Goal: Task Accomplishment & Management: Complete application form

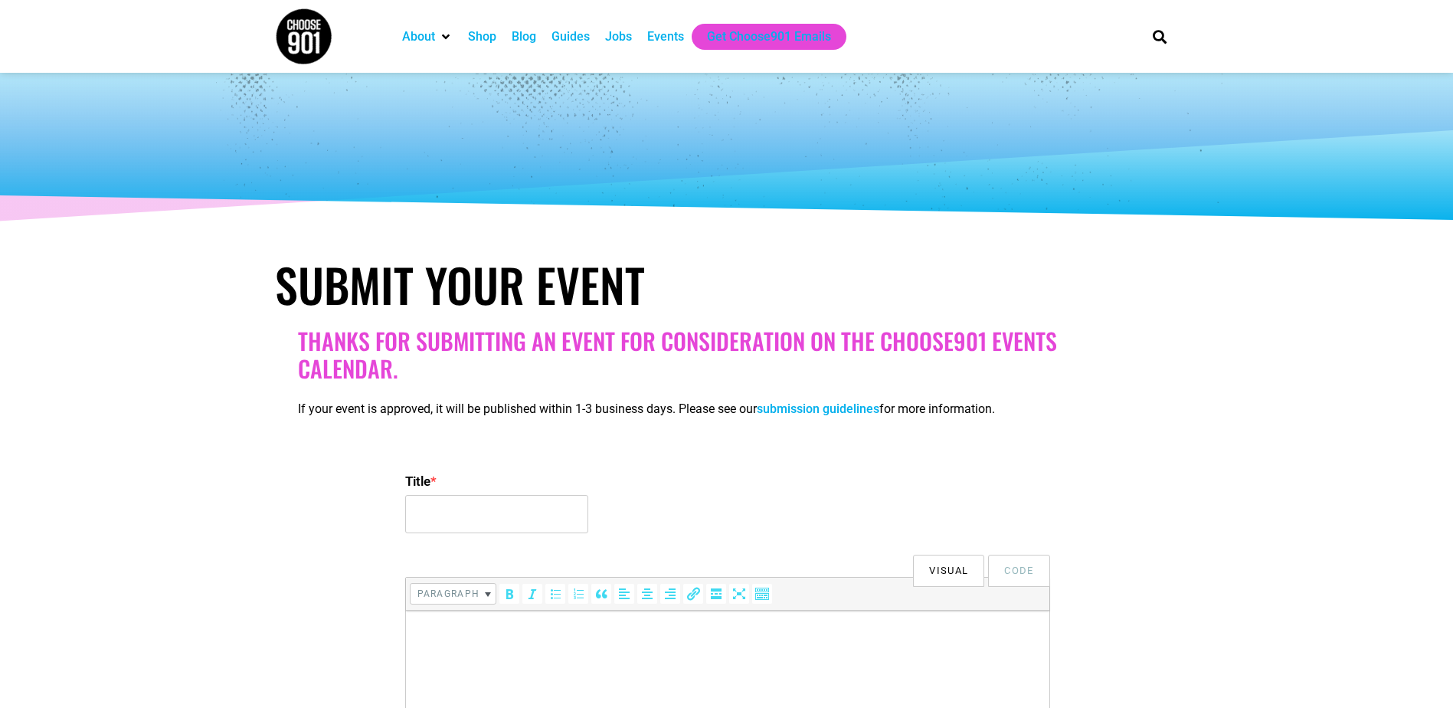
select select
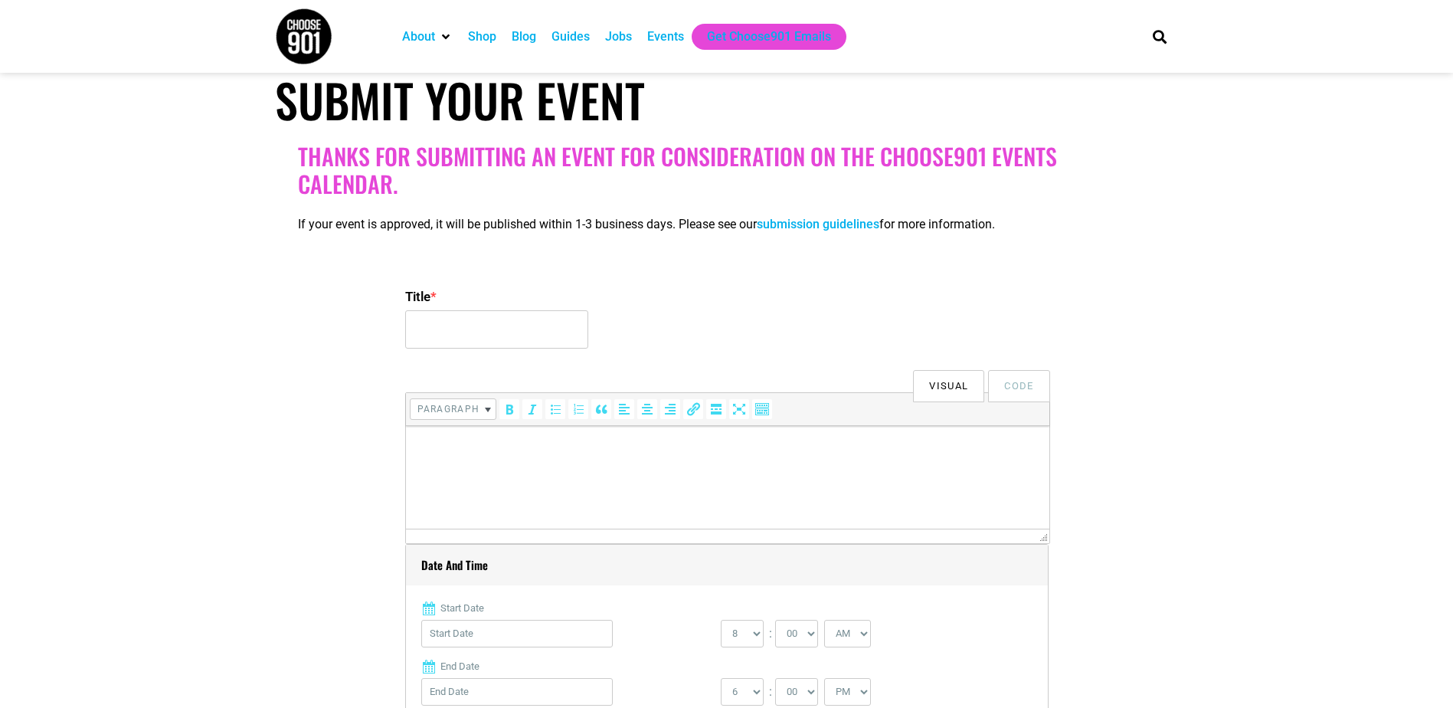
scroll to position [207, 0]
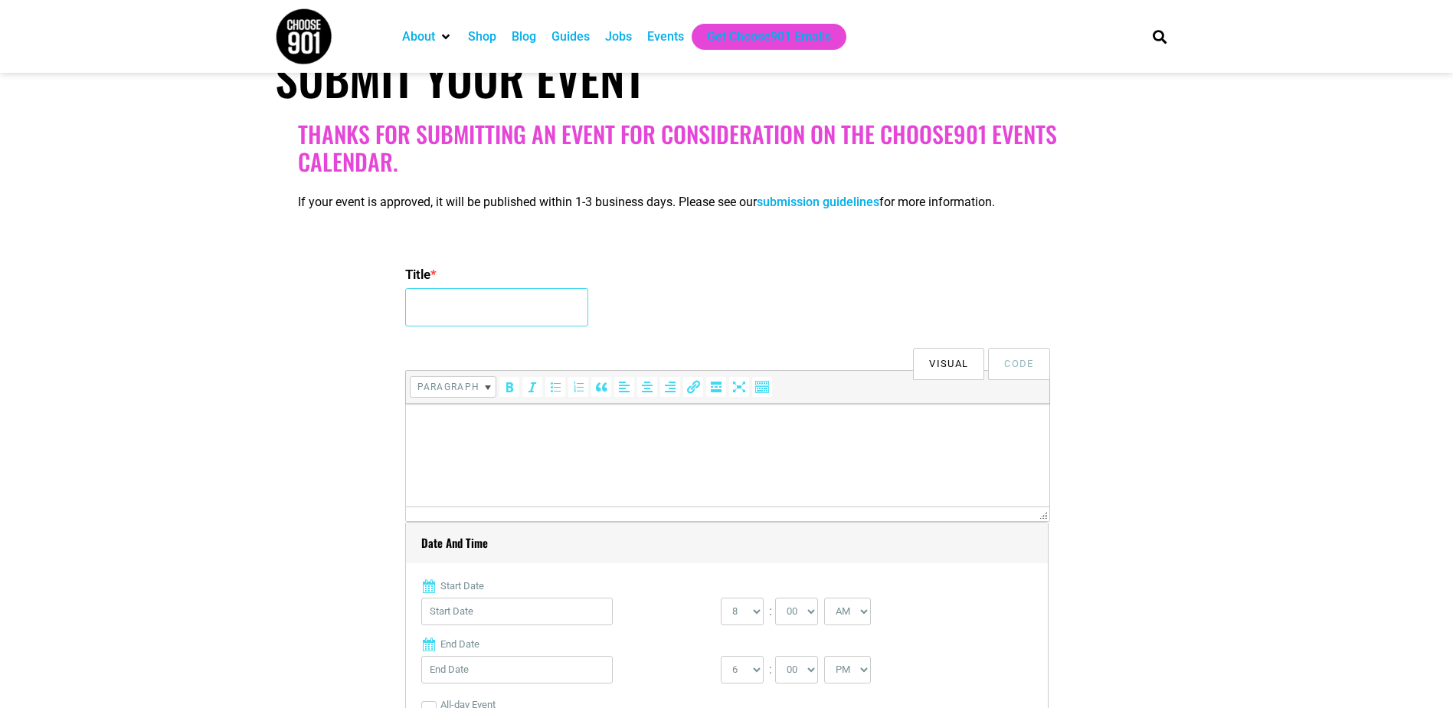
click at [537, 321] on input "Title *" at bounding box center [496, 307] width 183 height 38
type input "J"
type input "Trunk or Treat"
click at [455, 421] on p at bounding box center [727, 425] width 628 height 18
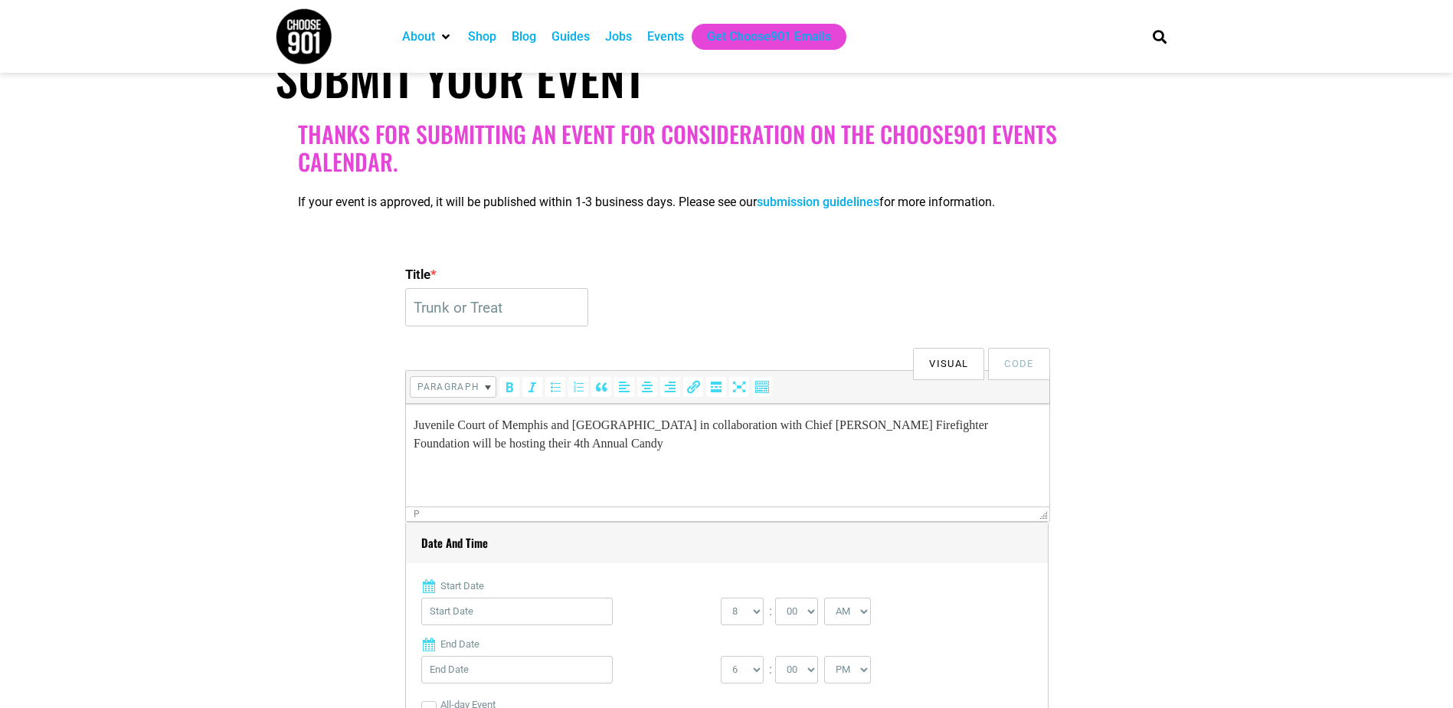
drag, startPoint x: 691, startPoint y: 444, endPoint x: 778, endPoint y: 805, distance: 371.2
click at [405, 404] on html "Juvenile Court of Memphis and [GEOGRAPHIC_DATA] in collaboration with Chief [PE…" at bounding box center [726, 434] width 643 height 61
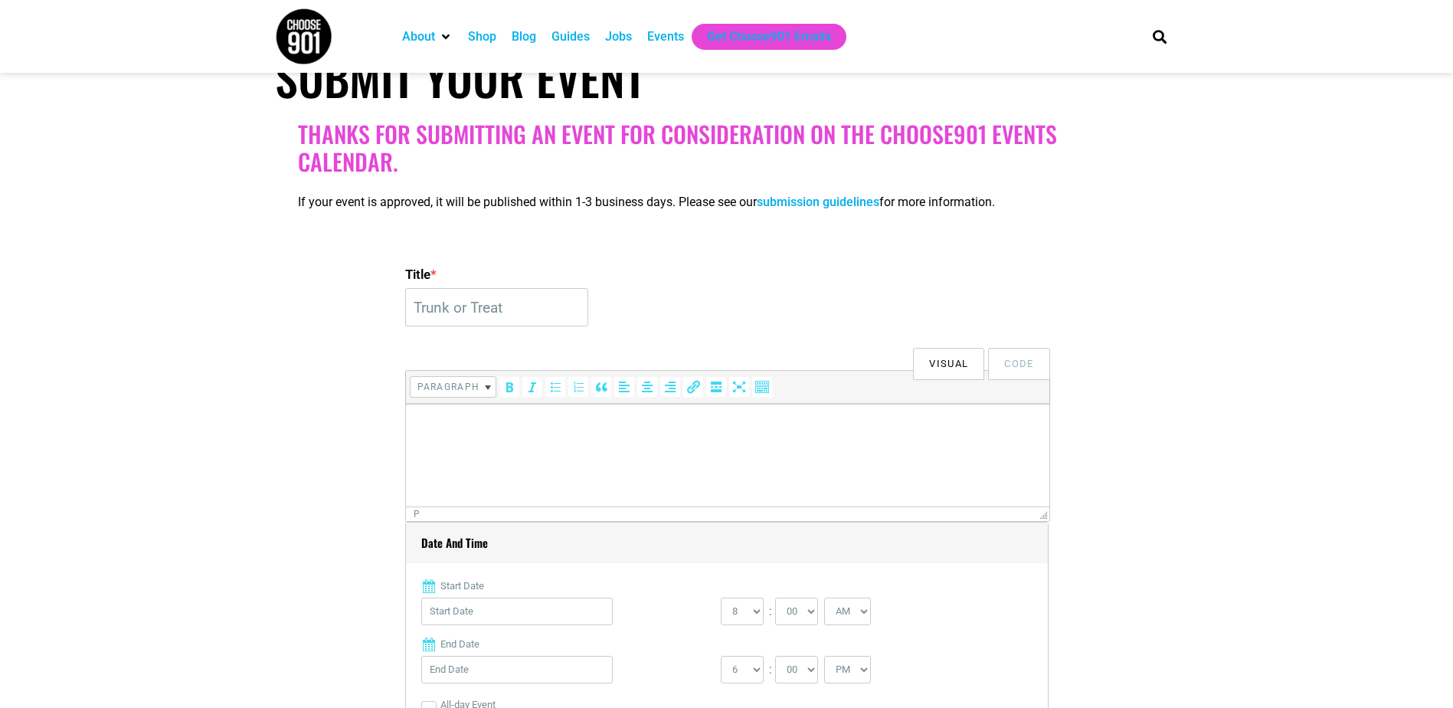
click at [457, 433] on p at bounding box center [727, 425] width 628 height 18
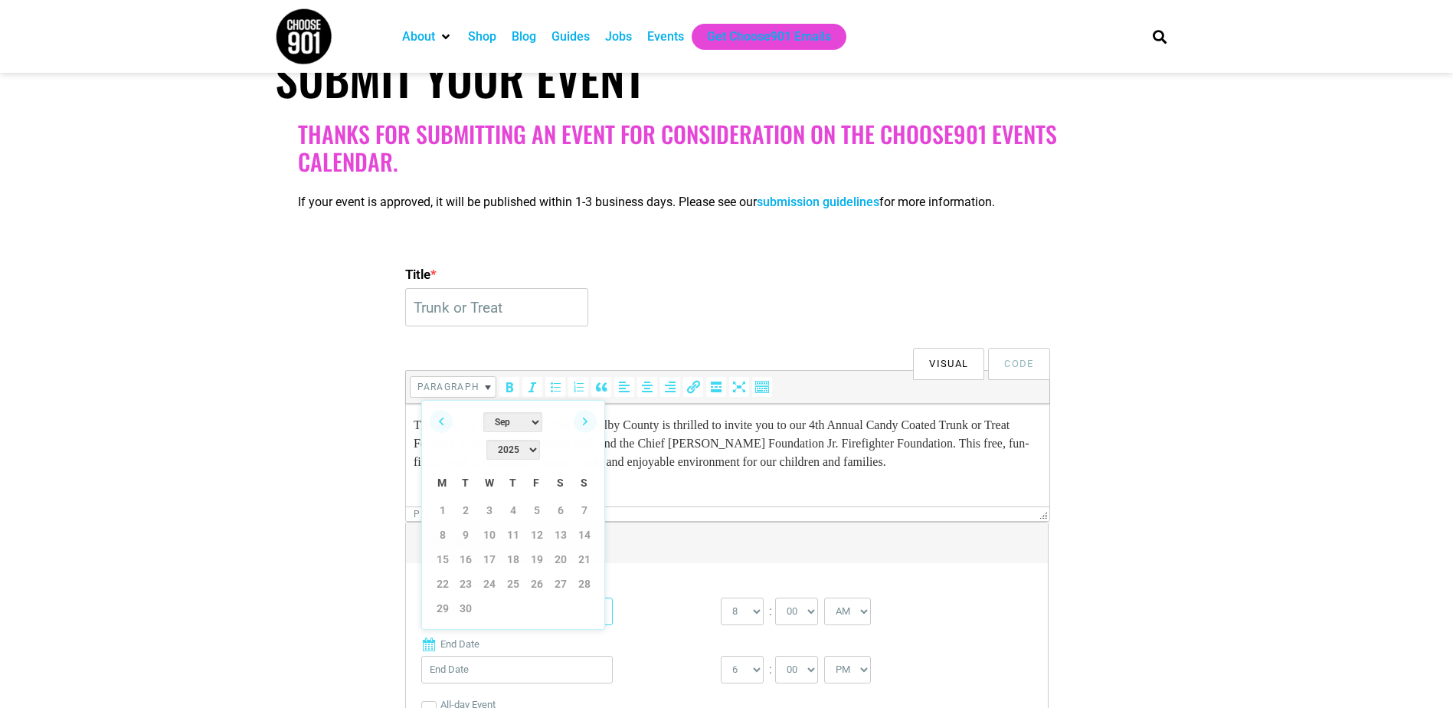
click at [509, 613] on input "Start Date" at bounding box center [516, 611] width 191 height 28
click at [586, 418] on link "Next" at bounding box center [585, 421] width 23 height 23
click at [566, 572] on link "25" at bounding box center [560, 583] width 23 height 23
type input "[DATE]"
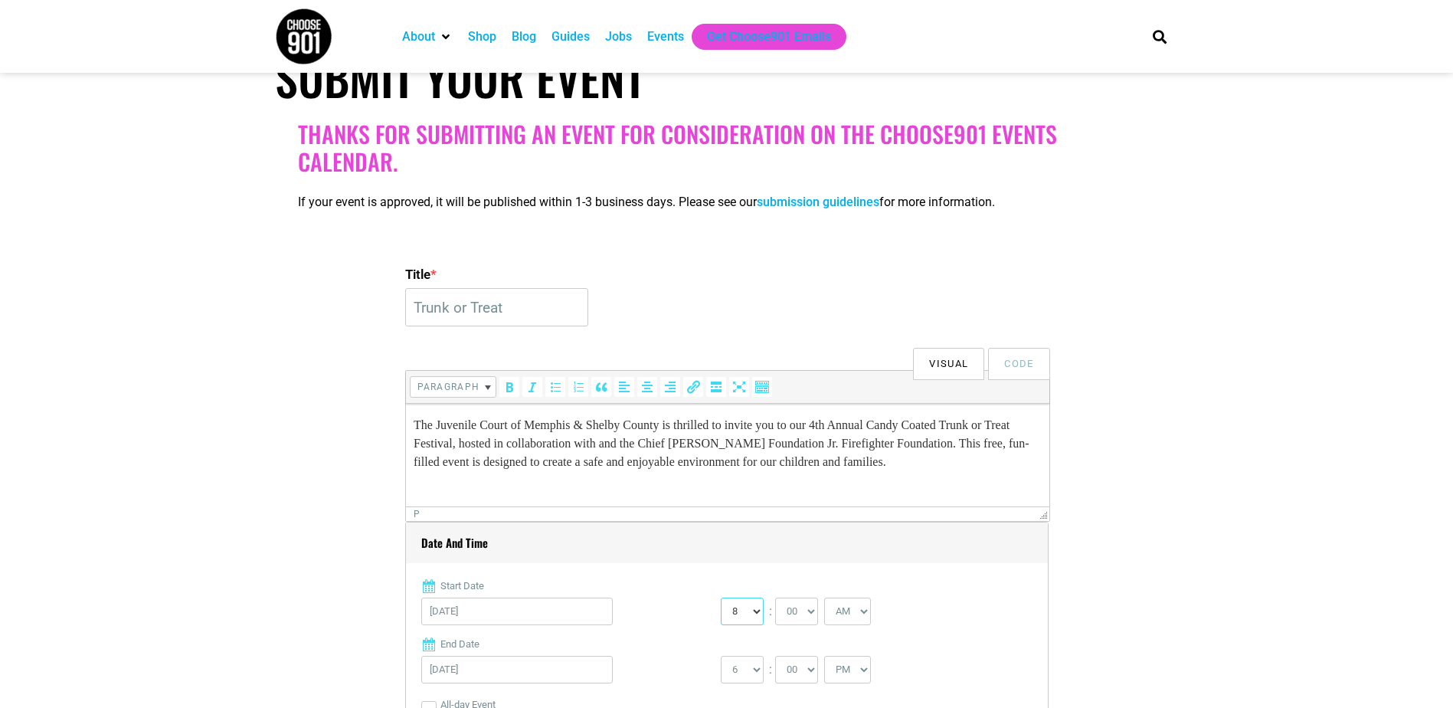
click at [756, 613] on select "0 1 2 3 4 5 6 7 8 9 10 11 12" at bounding box center [742, 611] width 43 height 28
select select "11"
click at [721, 598] on select "0 1 2 3 4 5 6 7 8 9 10 11 12" at bounding box center [742, 611] width 43 height 28
click at [811, 614] on select "00 05 10 15 20 25 30 35 40 45 50 55" at bounding box center [796, 611] width 43 height 28
click at [758, 669] on select "1 2 3 4 5 6 7 8 9 10 11 12" at bounding box center [742, 670] width 43 height 28
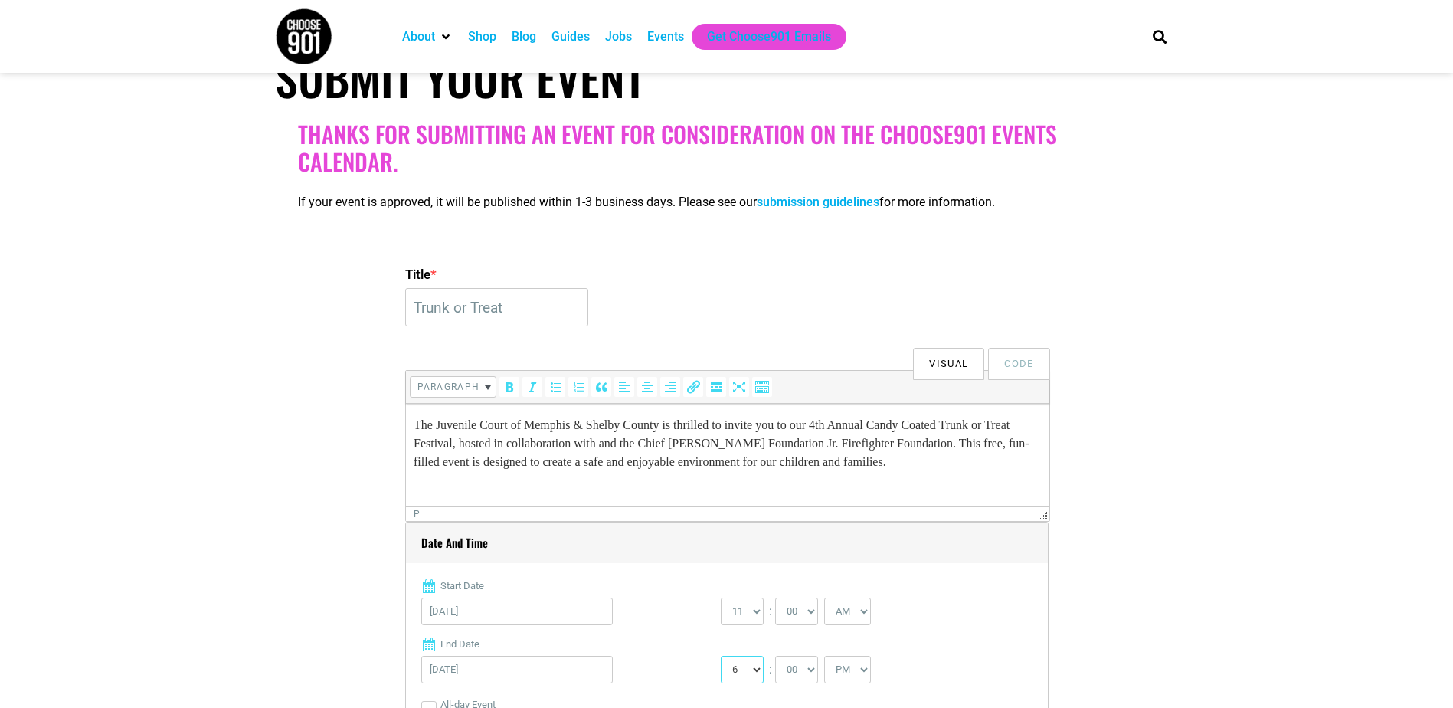
select select "3"
click at [721, 656] on select "1 2 3 4 5 6 7 8 9 10 11 12" at bounding box center [742, 670] width 43 height 28
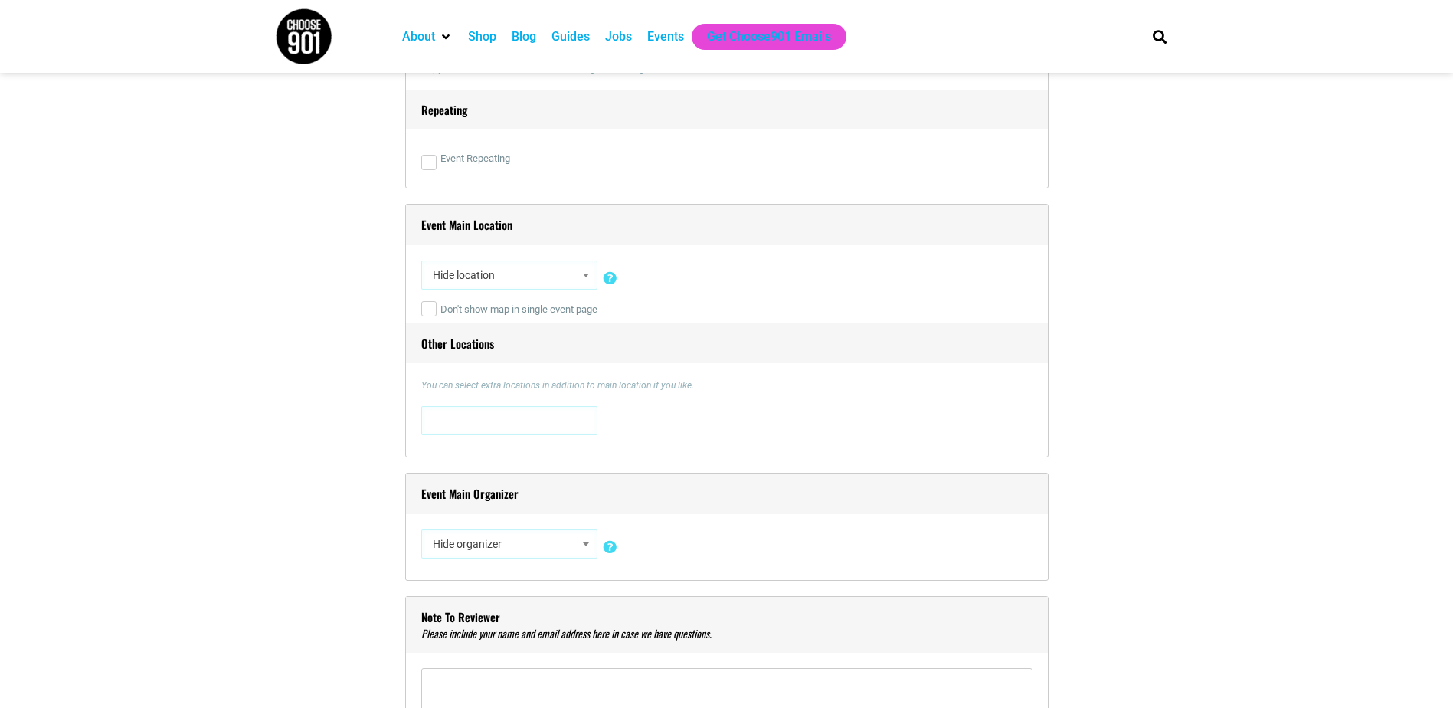
scroll to position [980, 0]
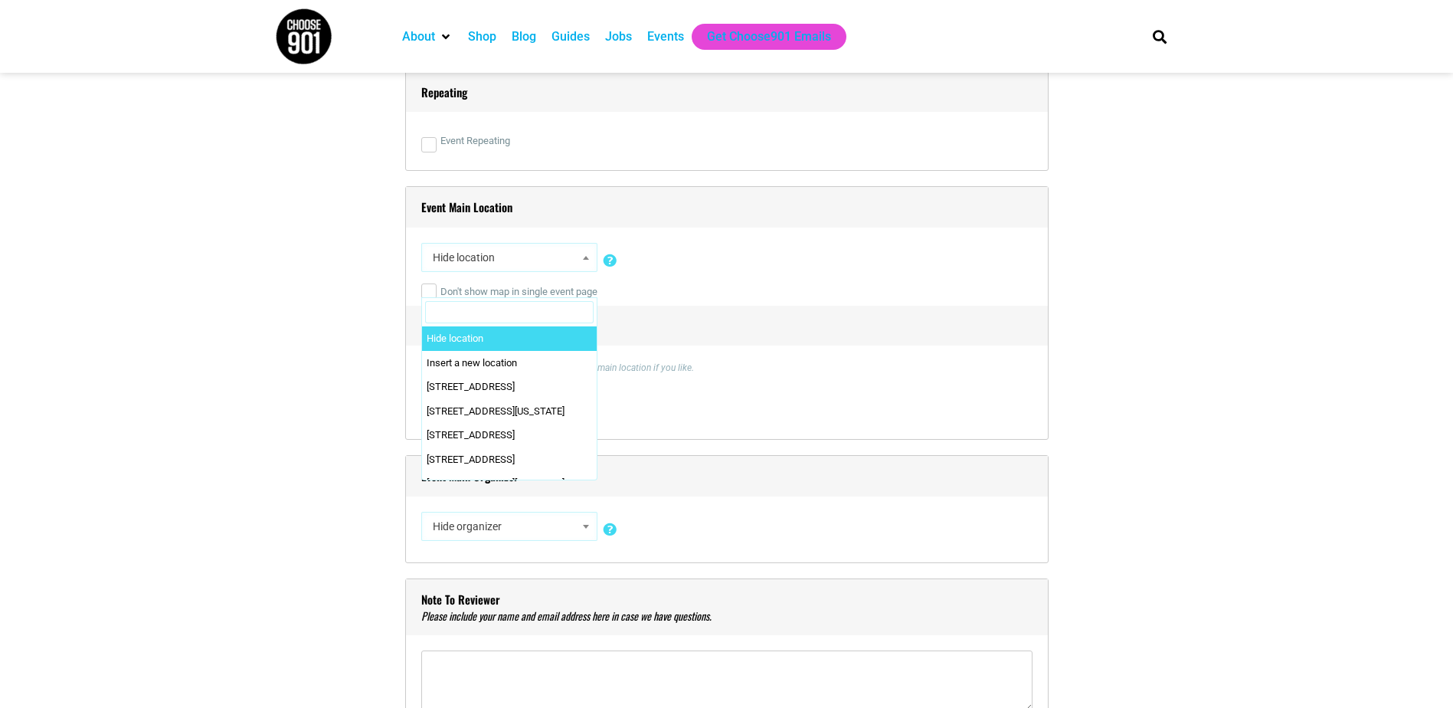
click at [542, 263] on span "Hide location" at bounding box center [509, 258] width 165 height 28
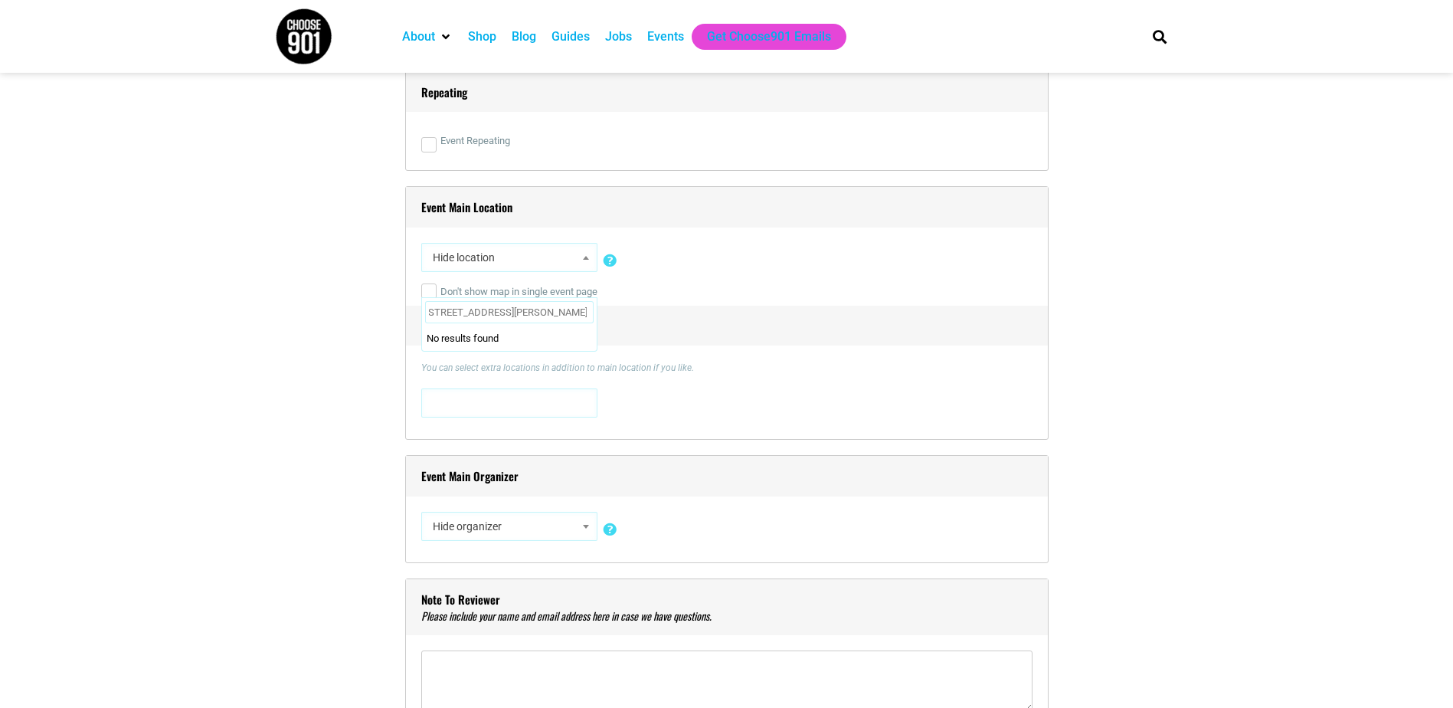
scroll to position [0, 8]
type input "[STREET_ADDRESS][PERSON_NAME]"
click at [734, 306] on div "Don't show map in single event page" at bounding box center [726, 292] width 611 height 28
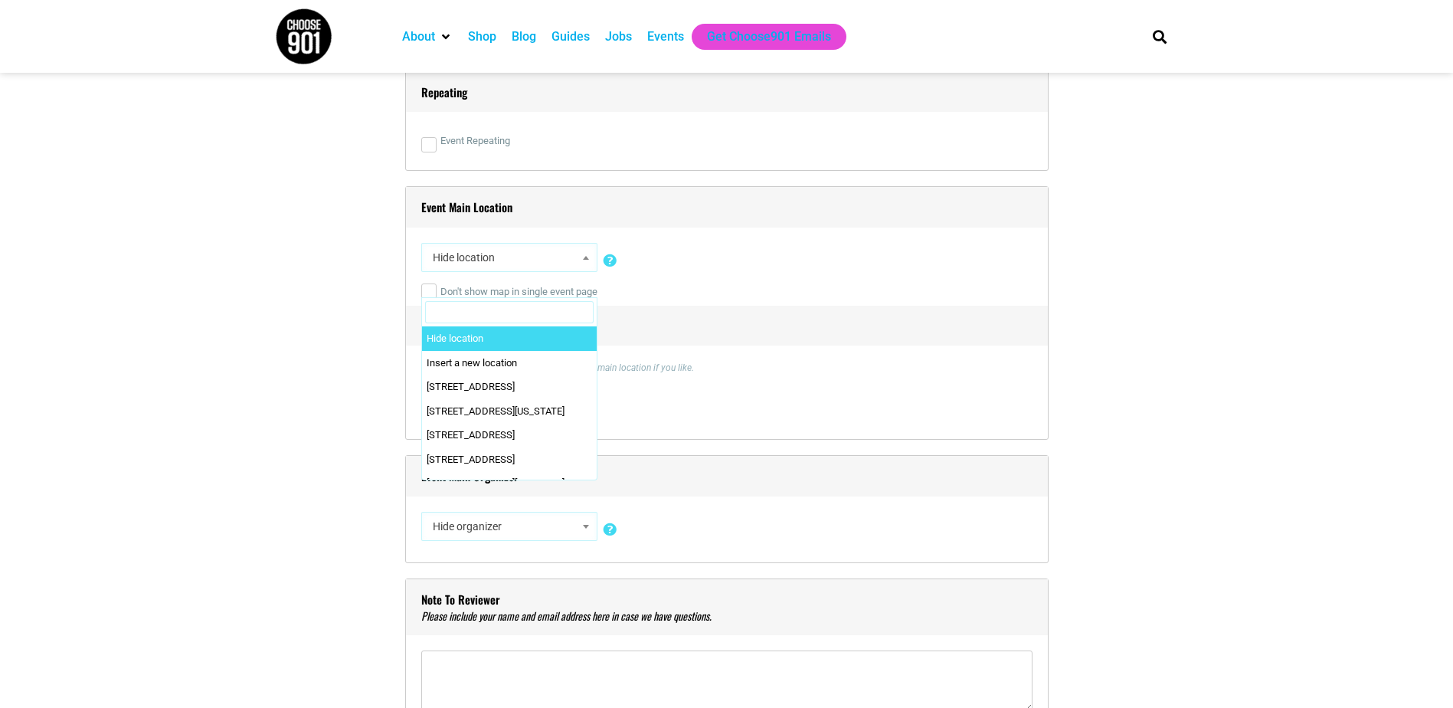
click at [590, 260] on span at bounding box center [585, 257] width 15 height 20
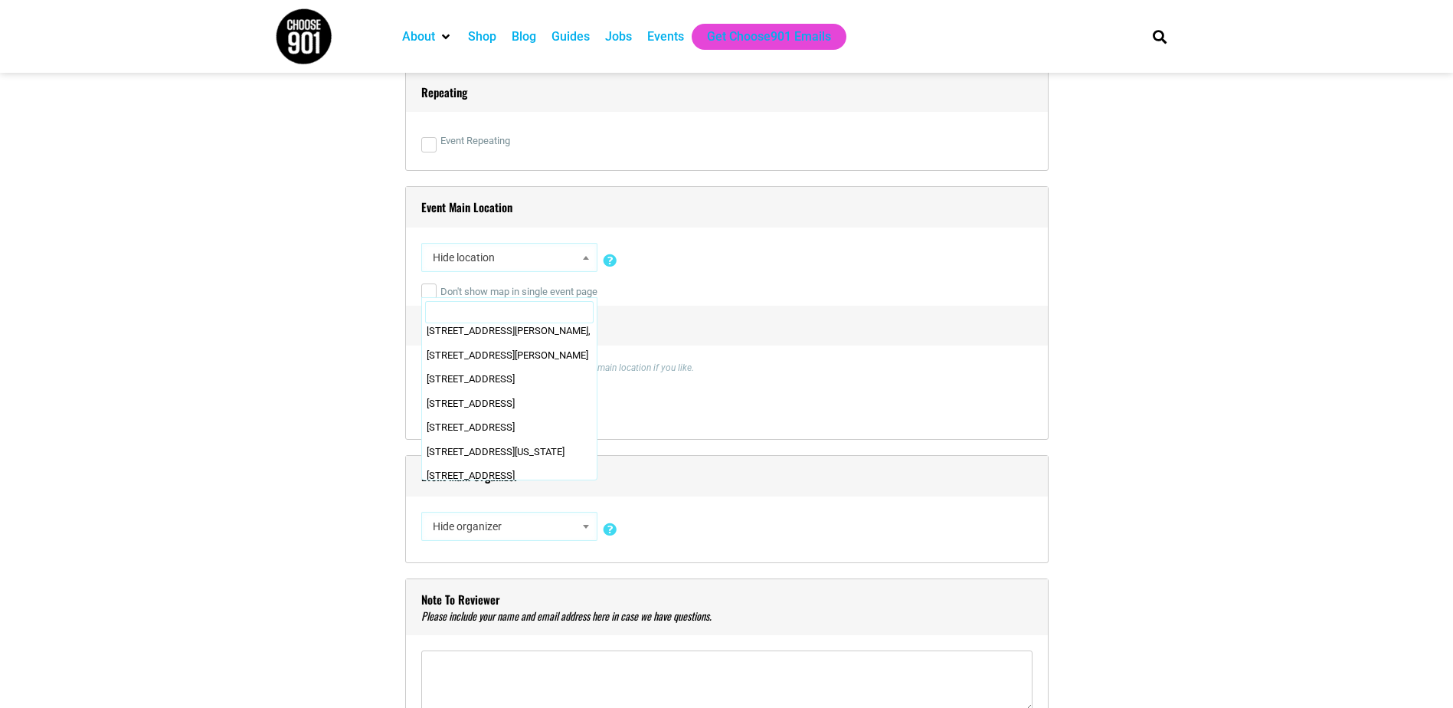
scroll to position [0, 0]
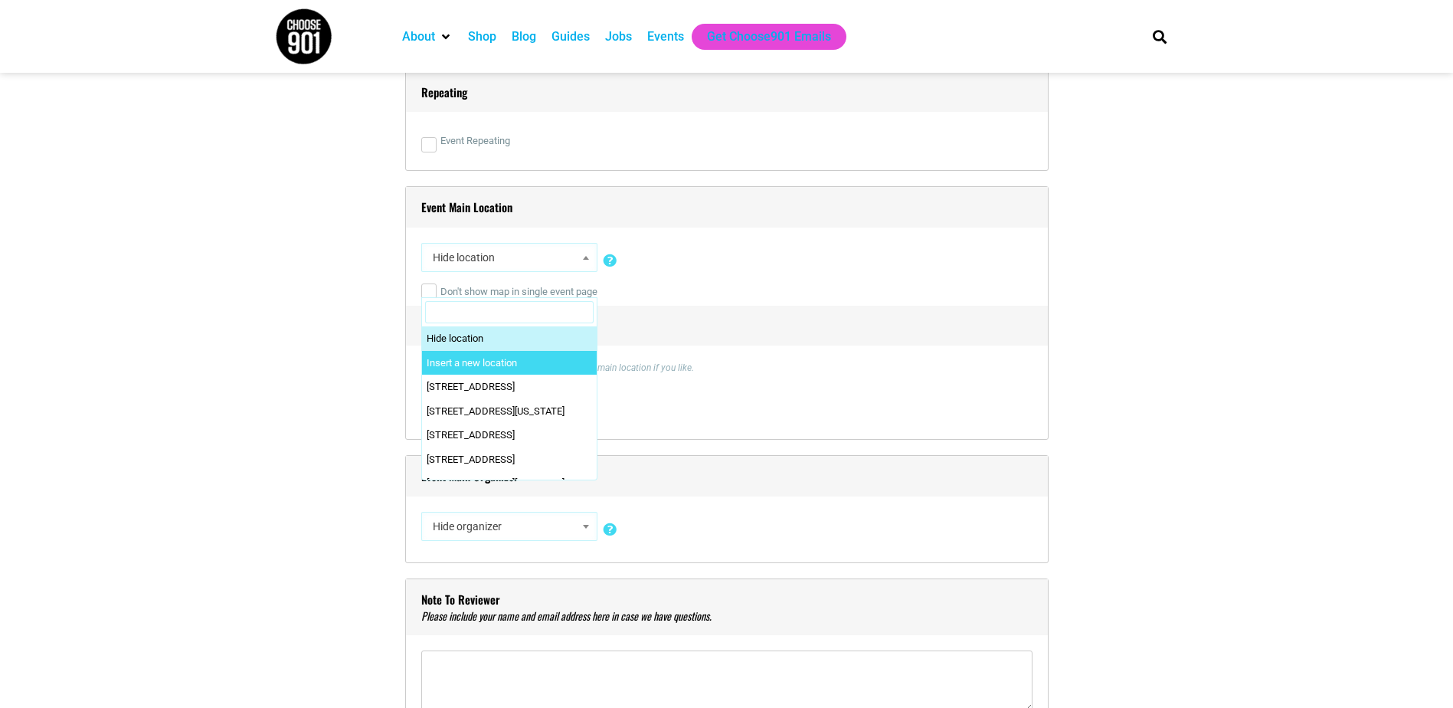
select select "0"
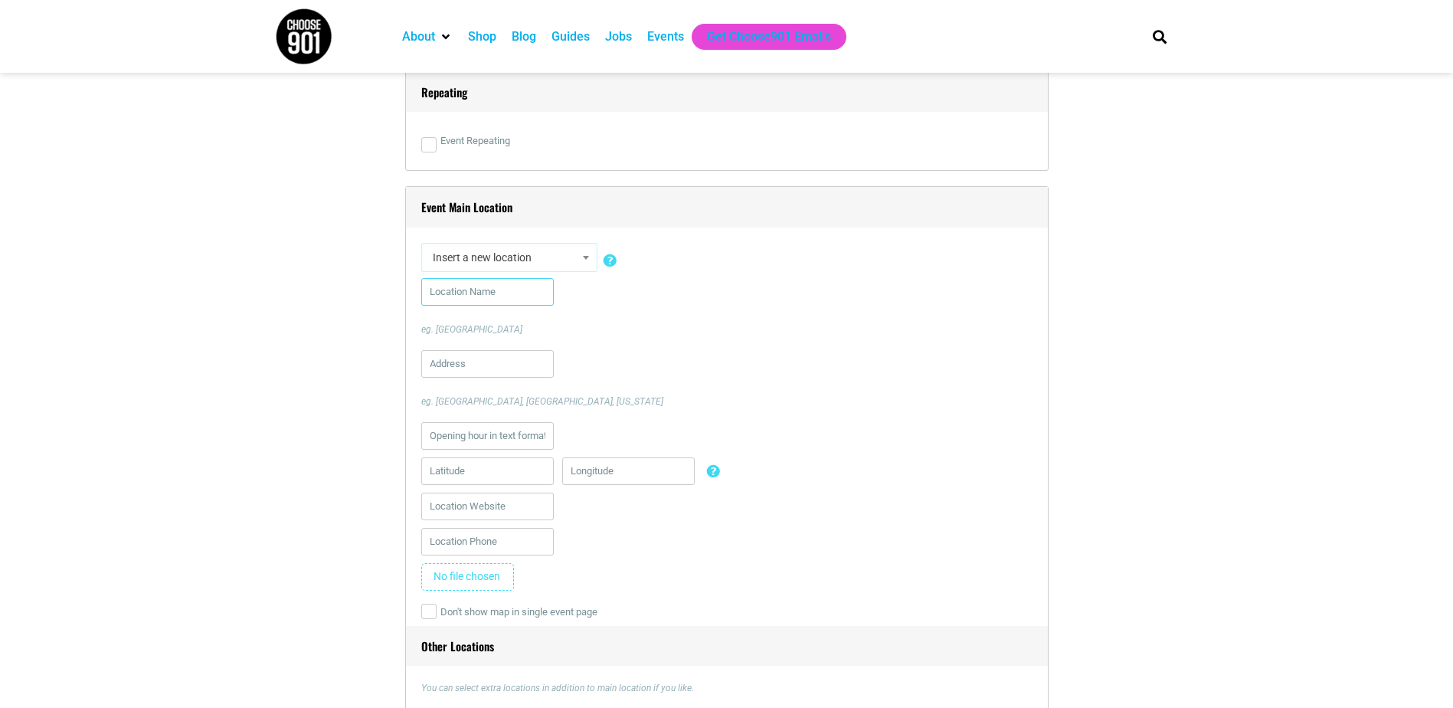
click at [527, 293] on input "text" at bounding box center [487, 292] width 132 height 28
type input "Juvenile Court"
click at [452, 365] on input "text" at bounding box center [487, 364] width 132 height 28
type input "616 [PERSON_NAME]"
type input "9012220803"
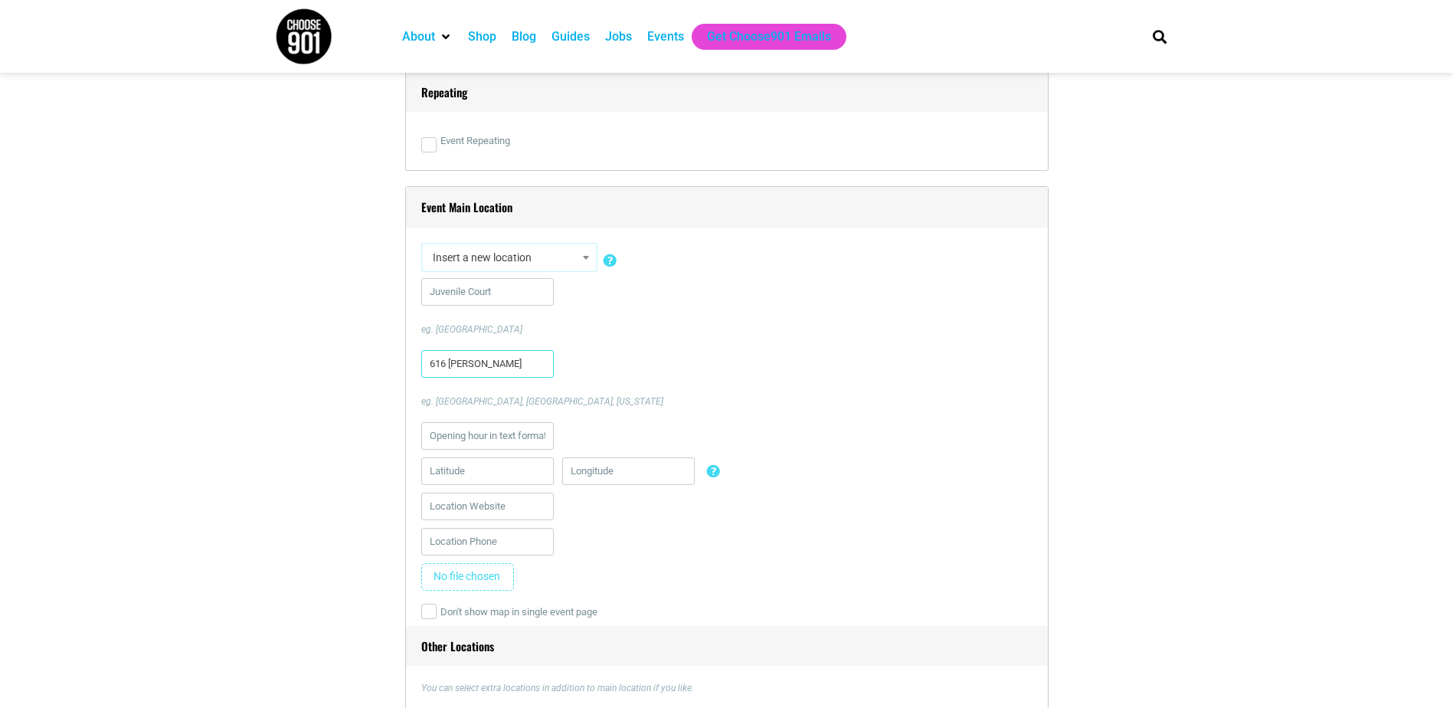
type input "[EMAIL_ADDRESS][DOMAIN_NAME]"
type input "[PERSON_NAME]"
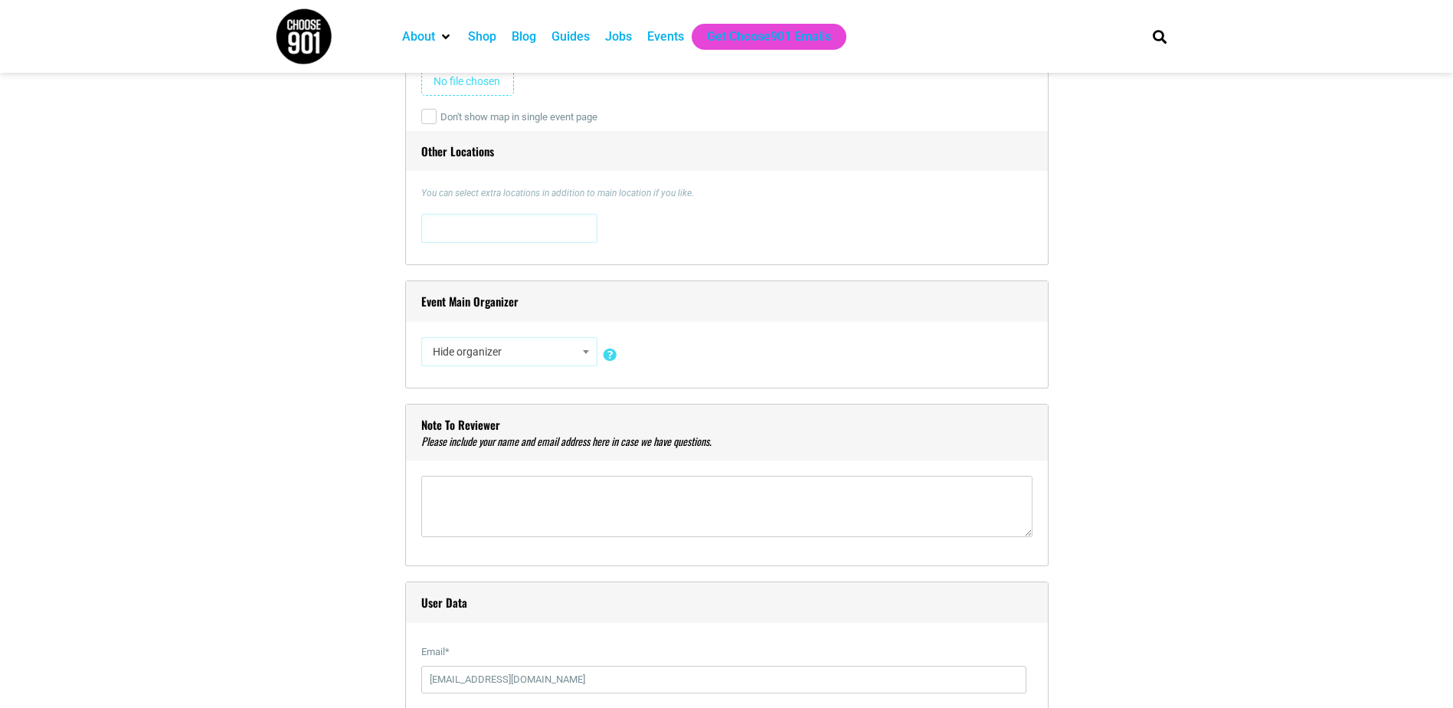
scroll to position [1480, 0]
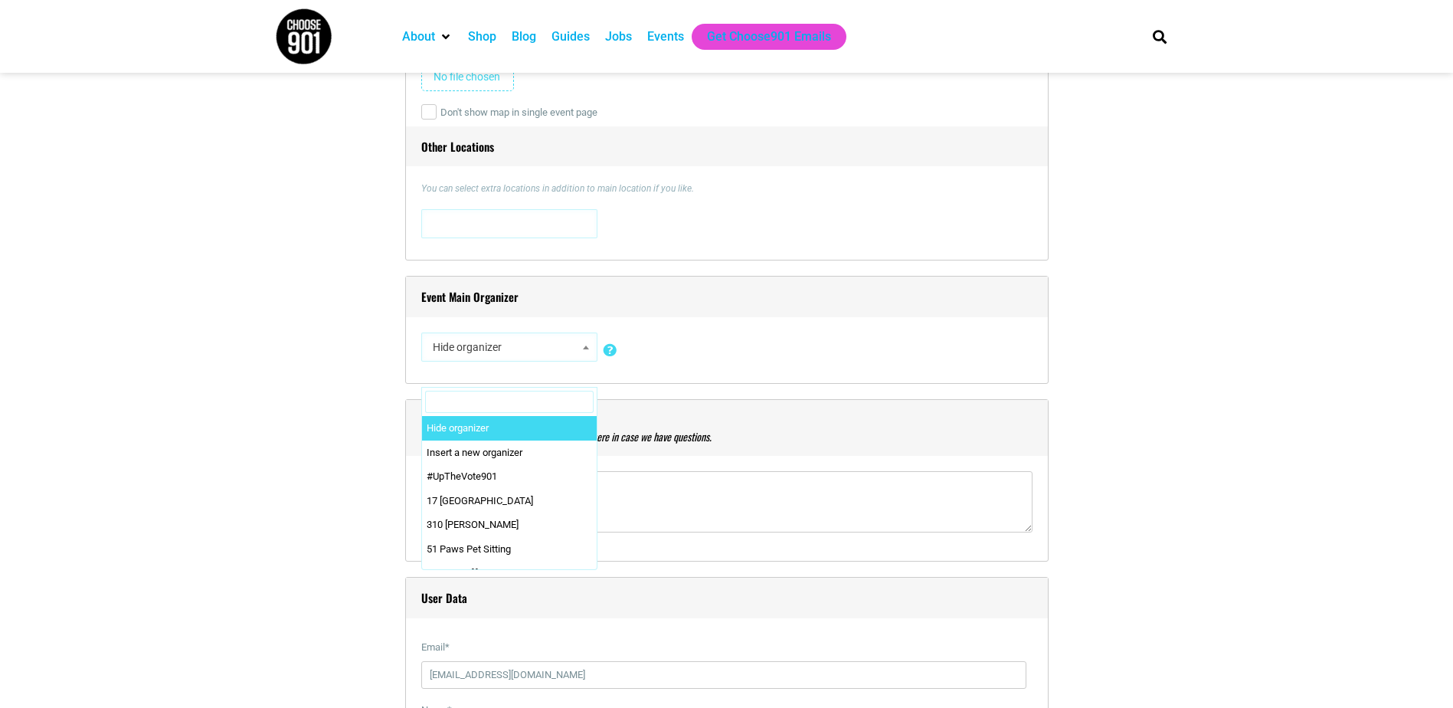
click at [587, 348] on b at bounding box center [586, 347] width 6 height 4
select select "0"
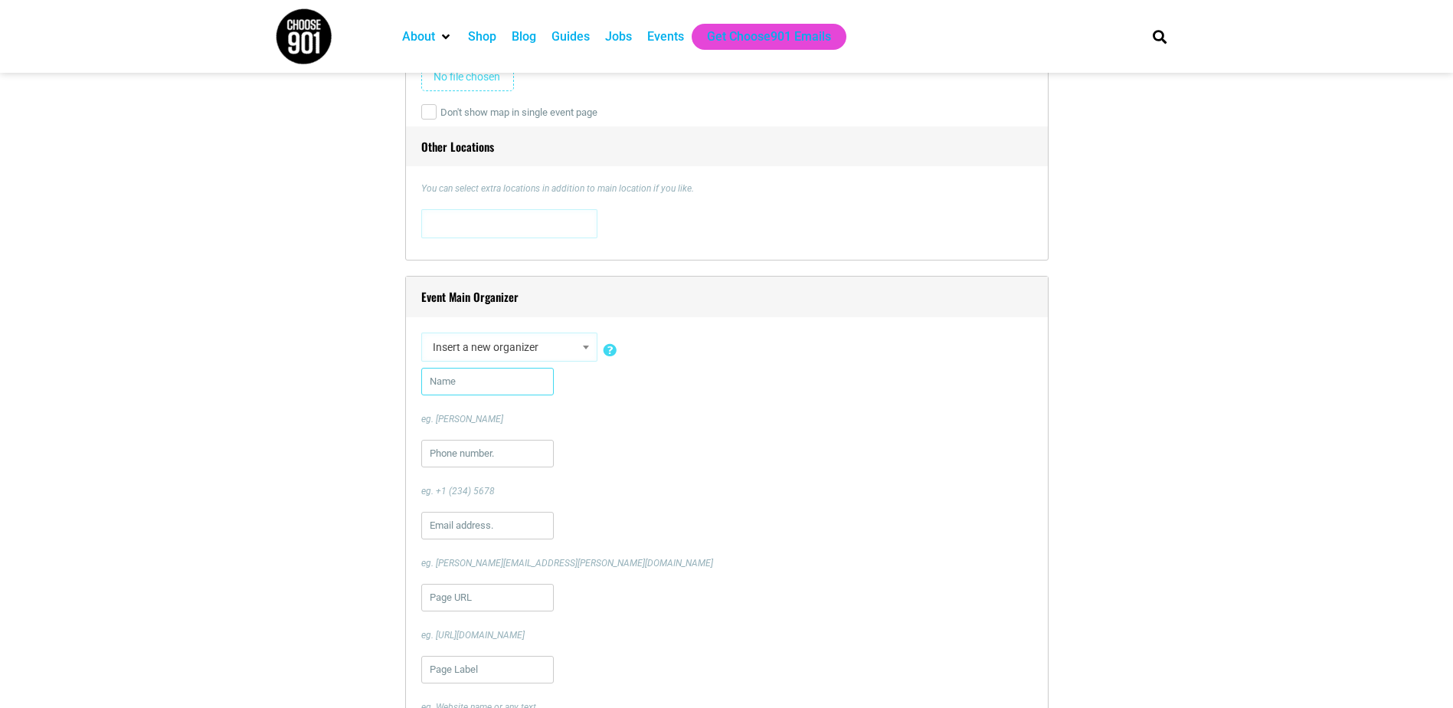
click at [515, 375] on input "text" at bounding box center [487, 382] width 132 height 28
type input "[PERSON_NAME]"
click at [494, 455] on input "text" at bounding box center [487, 454] width 132 height 28
type input "9012220744"
click at [480, 532] on input "text" at bounding box center [487, 526] width 132 height 28
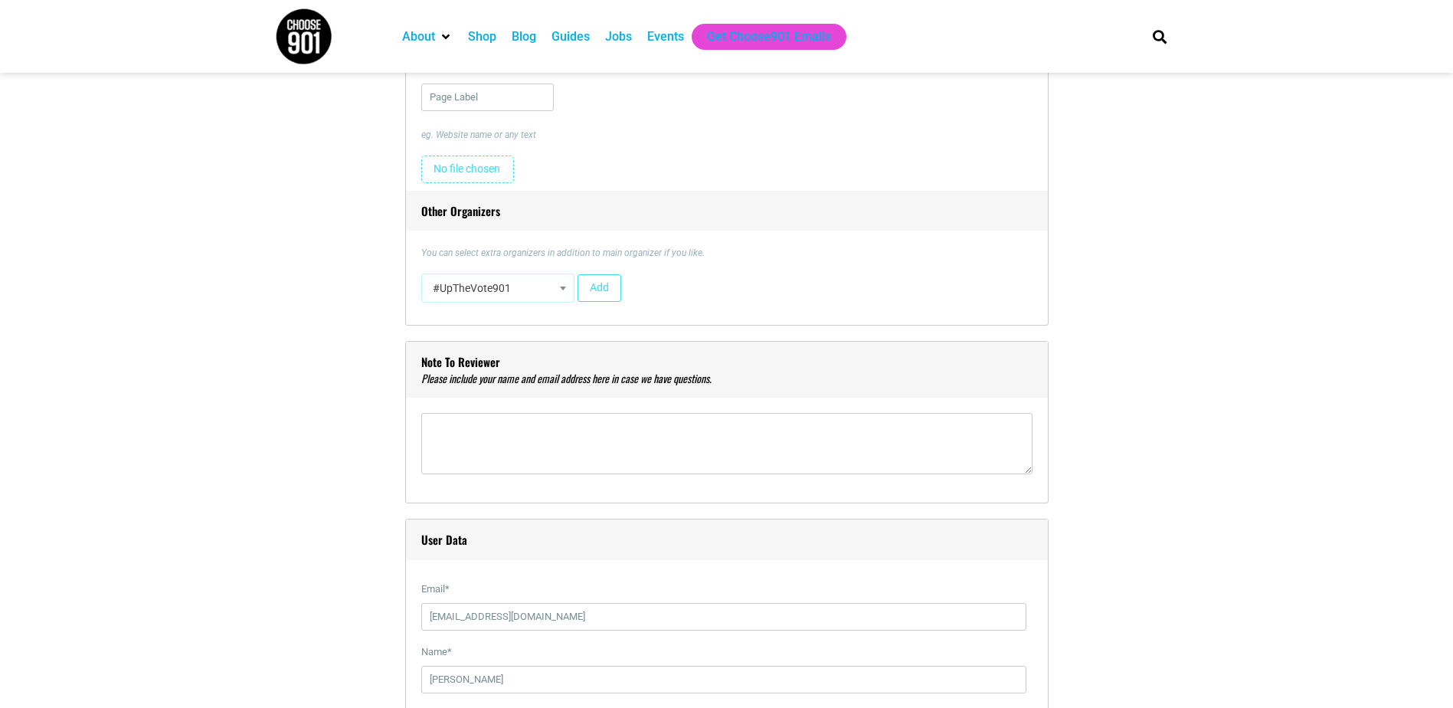
scroll to position [2068, 0]
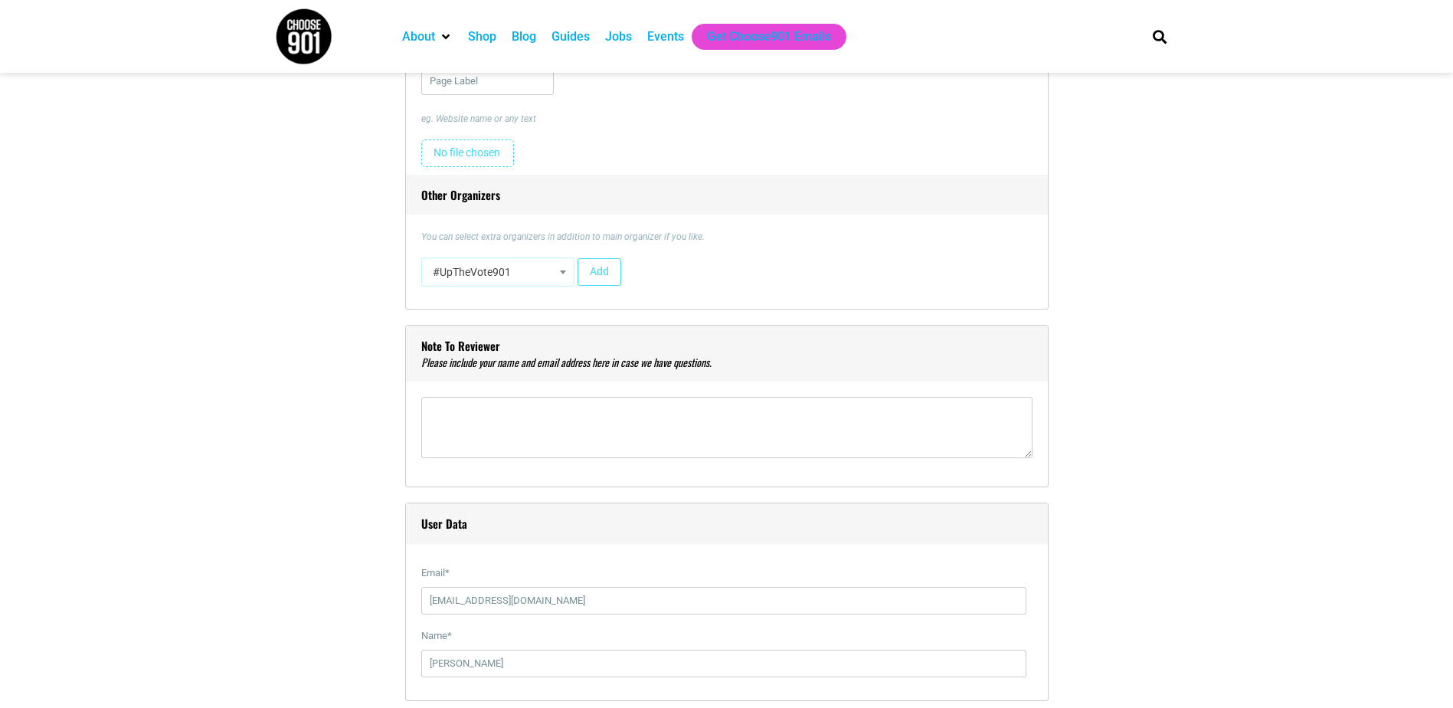
type input "[EMAIL_ADDRESS][PERSON_NAME][DOMAIN_NAME]"
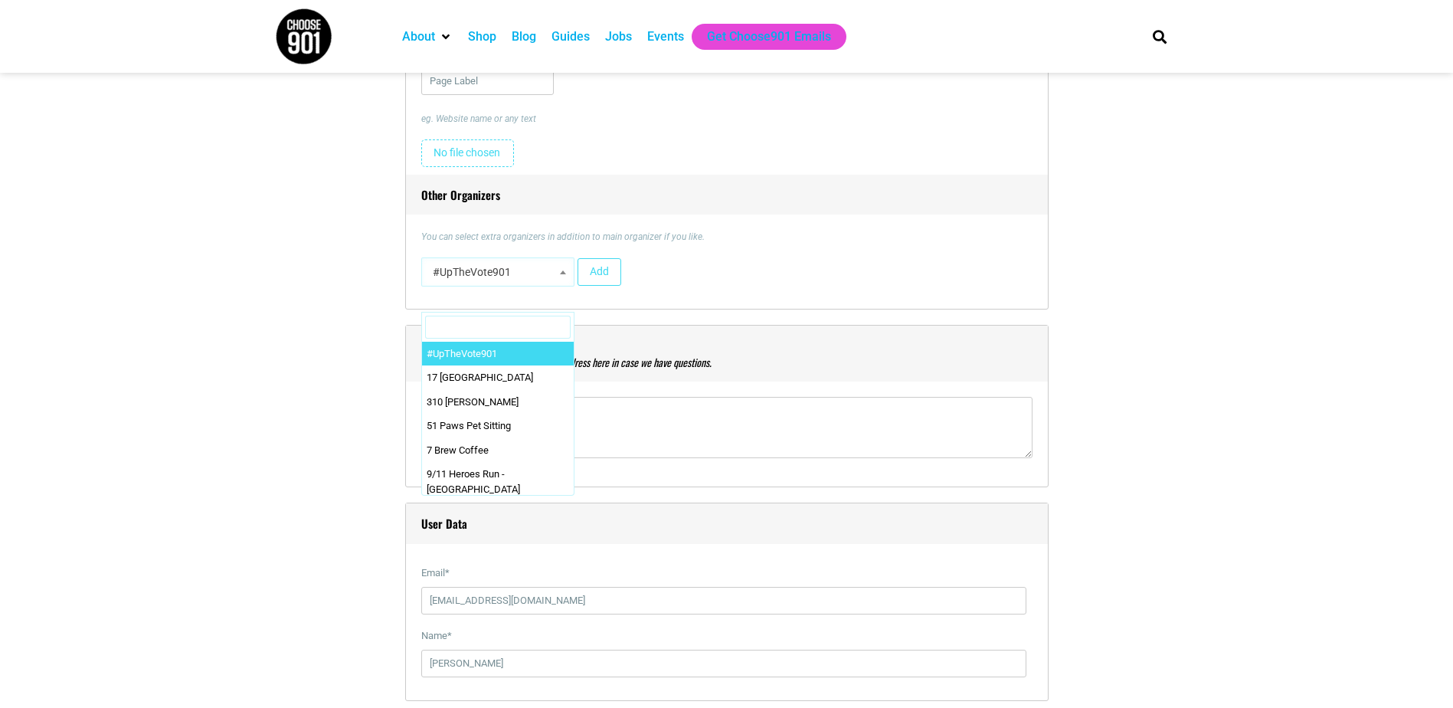
scroll to position [0, 0]
click at [561, 277] on span at bounding box center [562, 272] width 15 height 20
click at [771, 231] on div "Other Organizers You can select extra organizers in addition to main organizer …" at bounding box center [726, 234] width 611 height 119
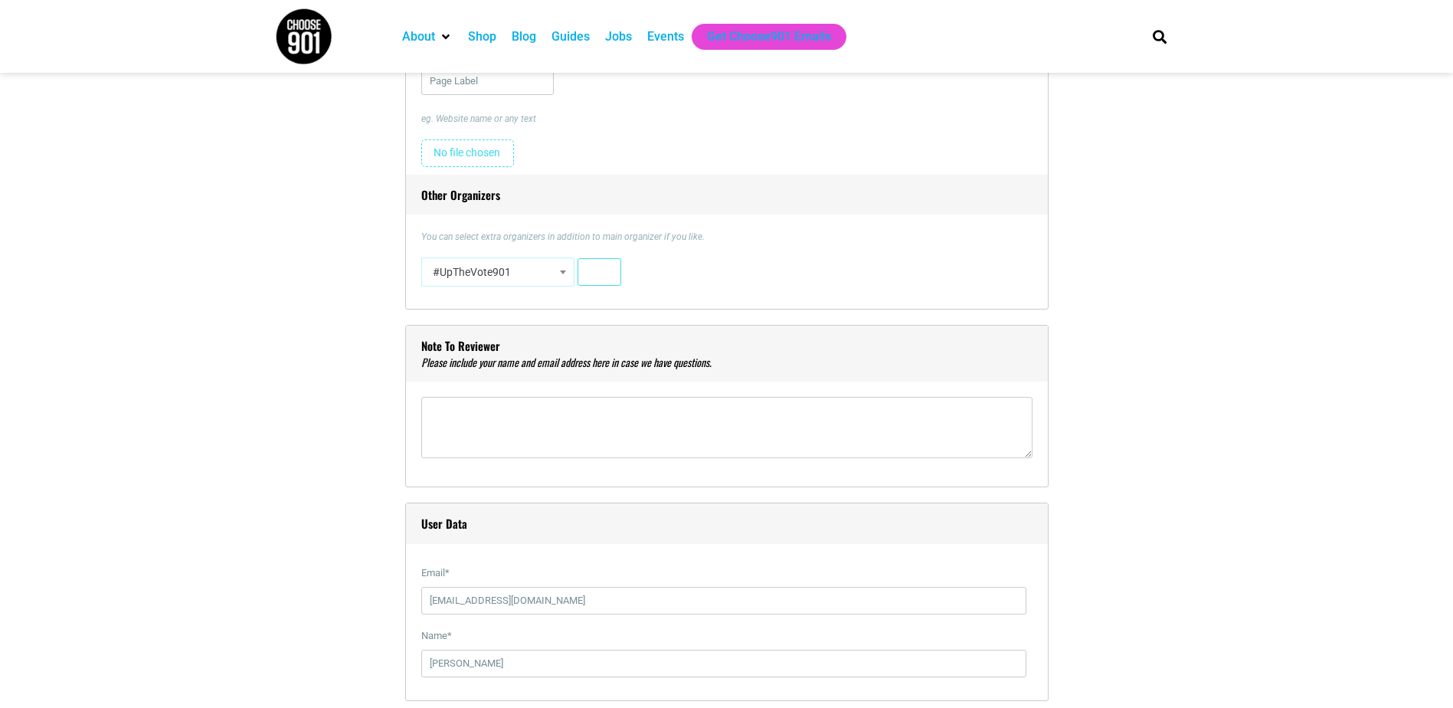
click at [599, 269] on button "Add" at bounding box center [599, 272] width 44 height 28
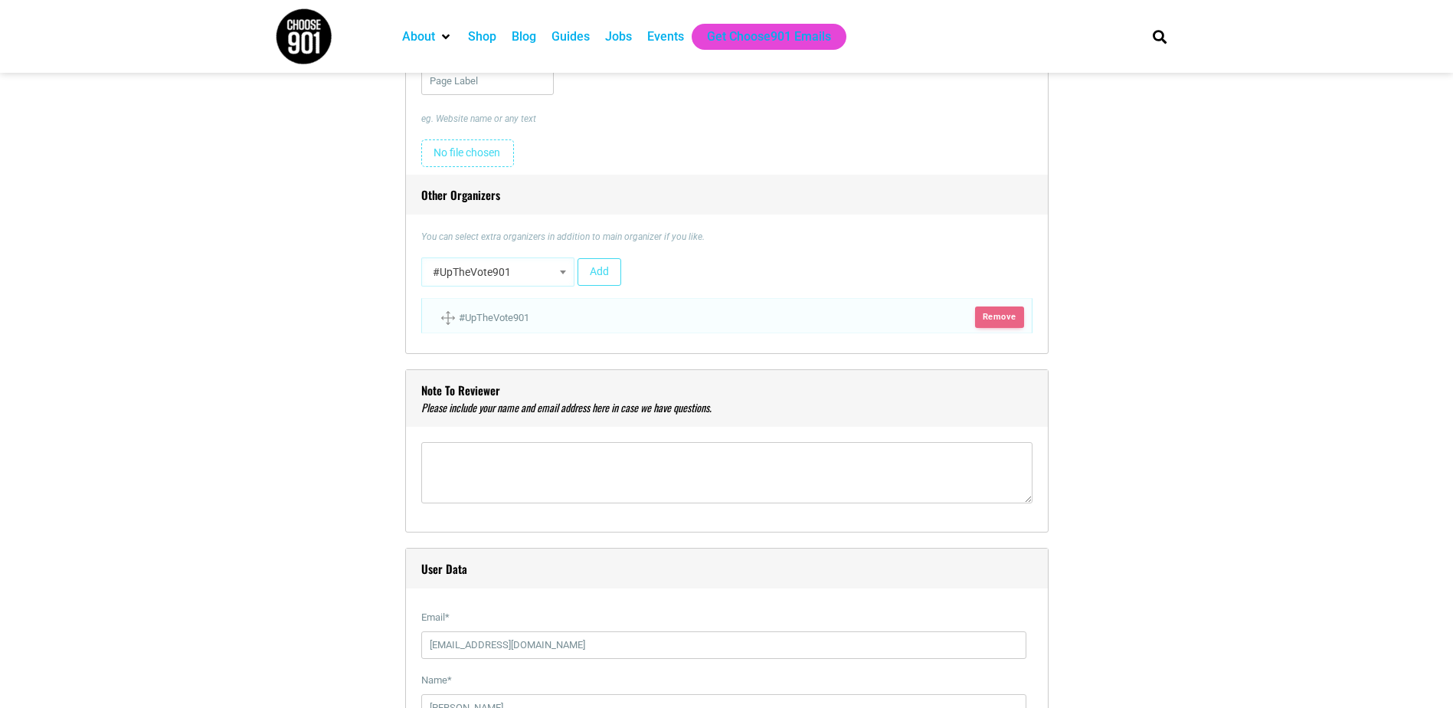
click at [1006, 315] on span "Remove" at bounding box center [999, 316] width 48 height 21
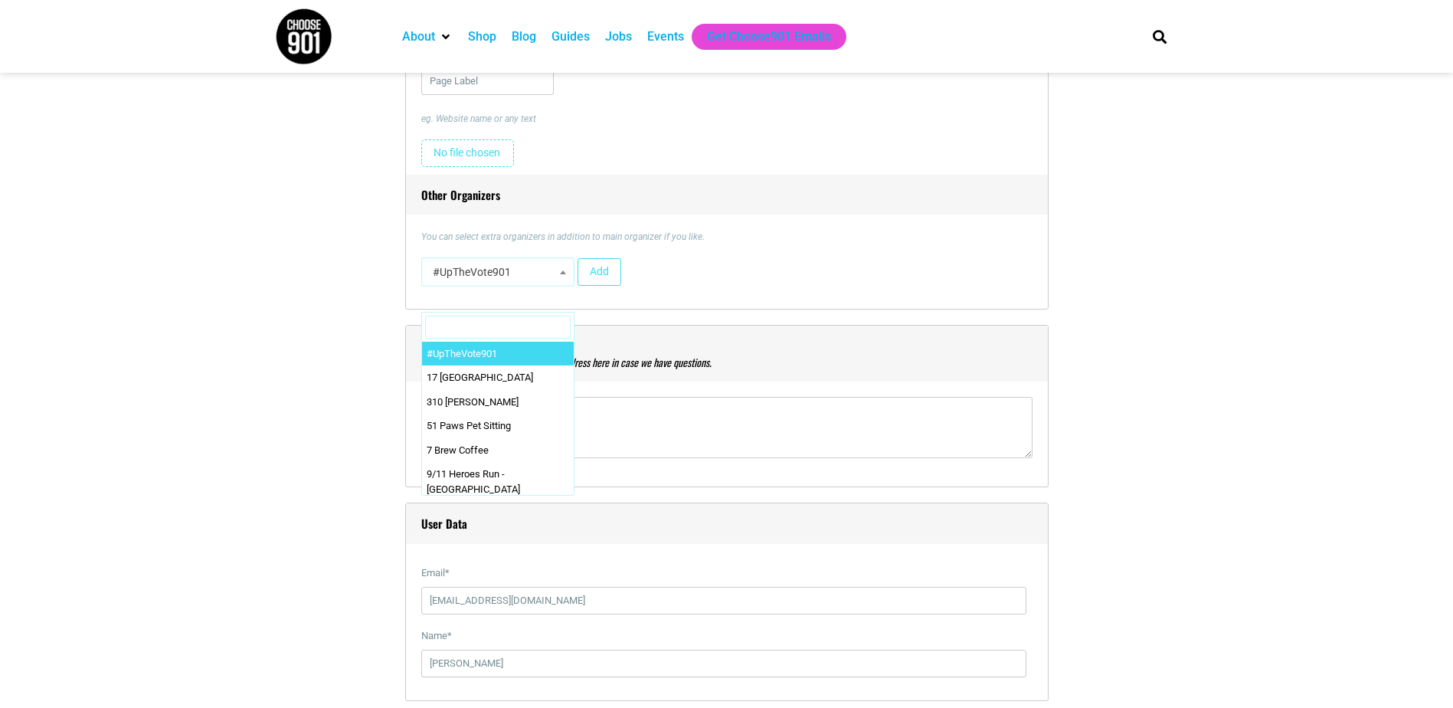
click at [567, 264] on span at bounding box center [562, 272] width 15 height 20
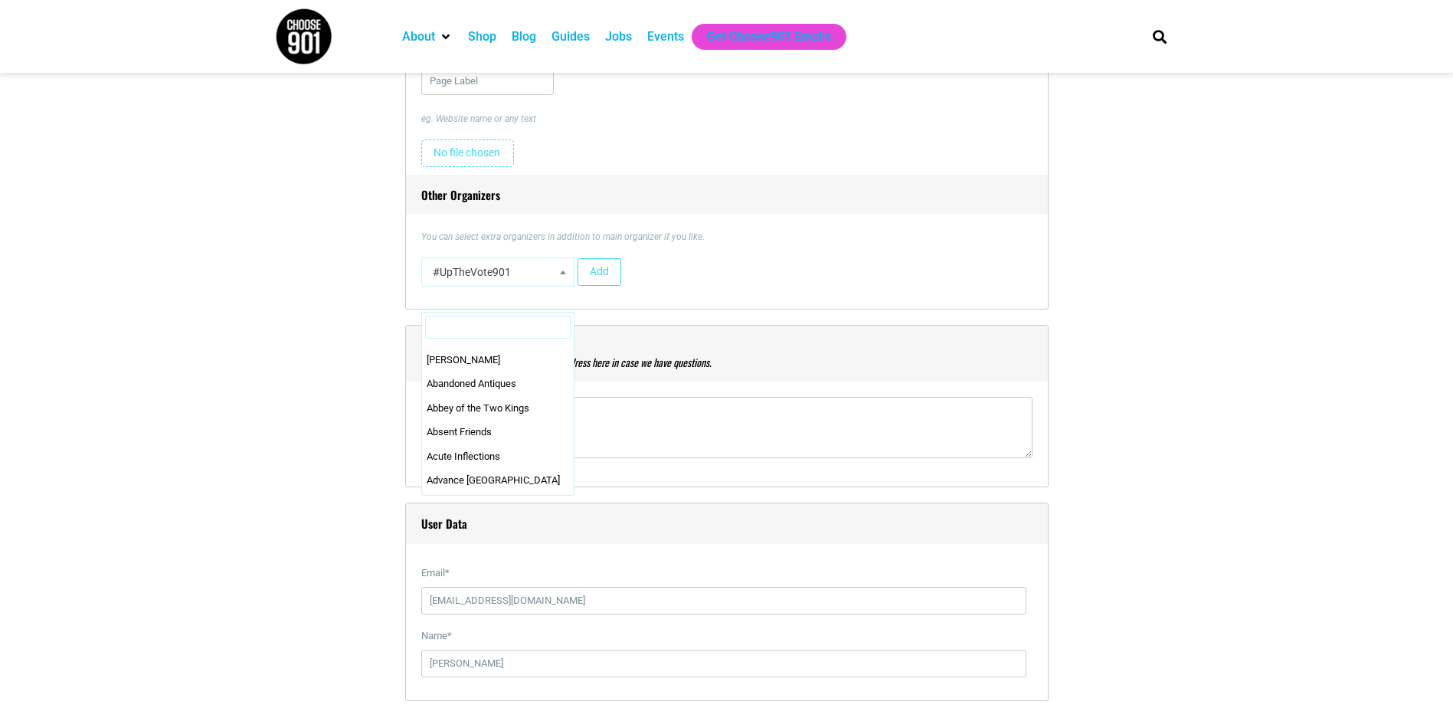
scroll to position [582, 0]
click at [507, 326] on input "Search" at bounding box center [498, 327] width 146 height 23
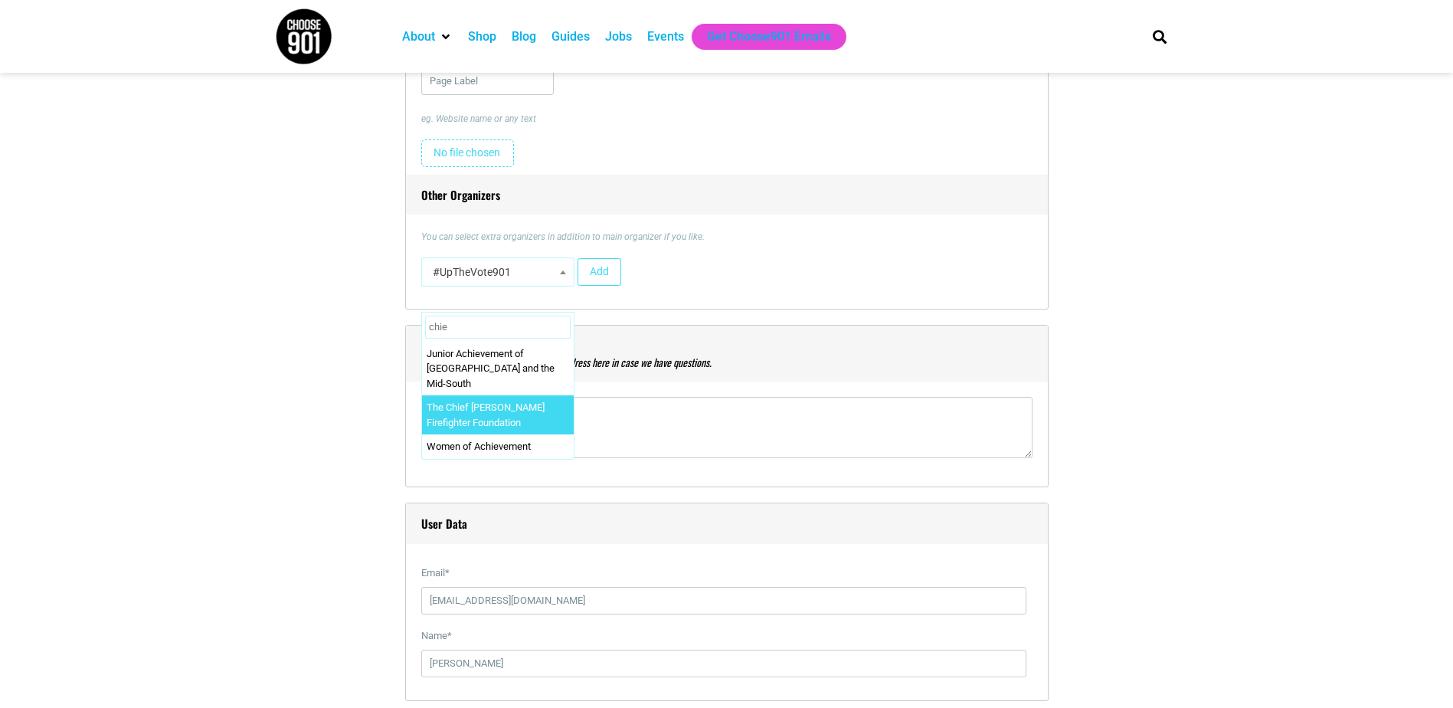
type input "chie"
select select "4317"
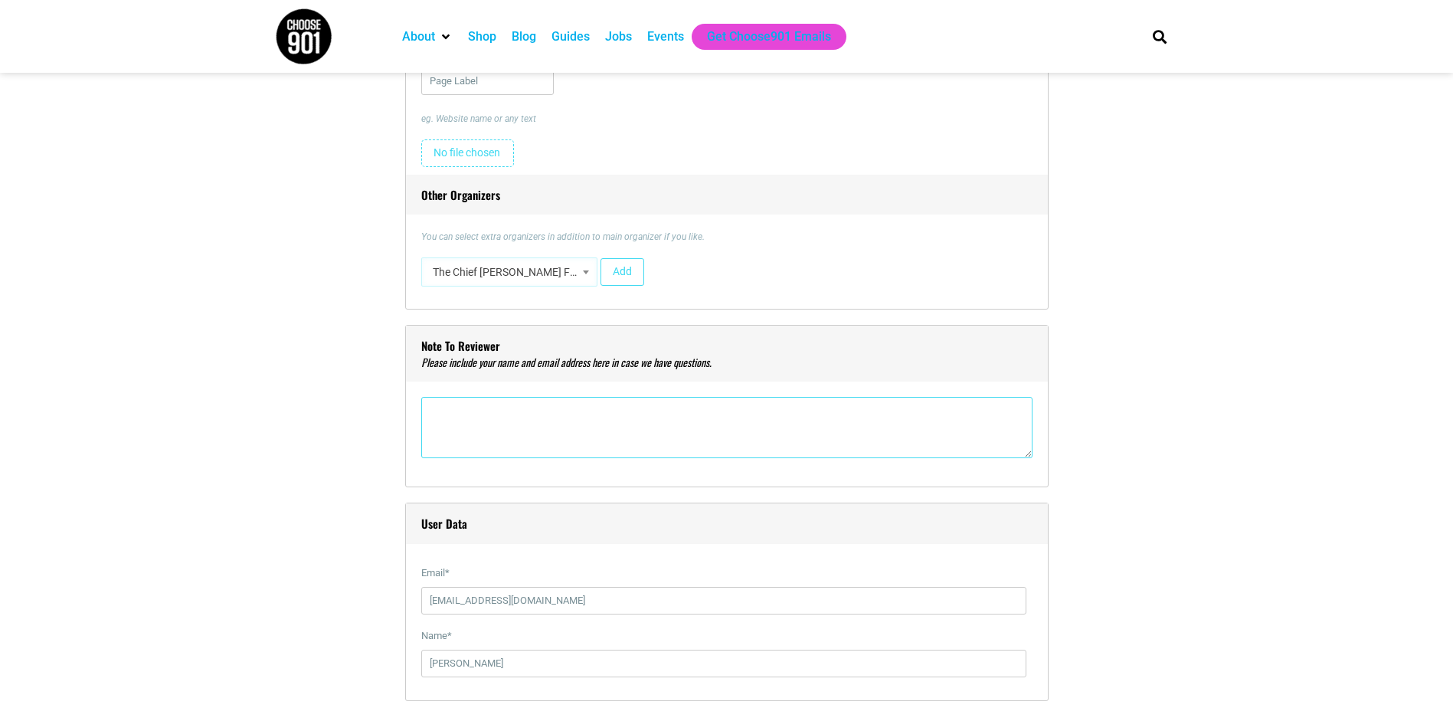
click at [470, 408] on textarea"] at bounding box center [726, 427] width 611 height 61
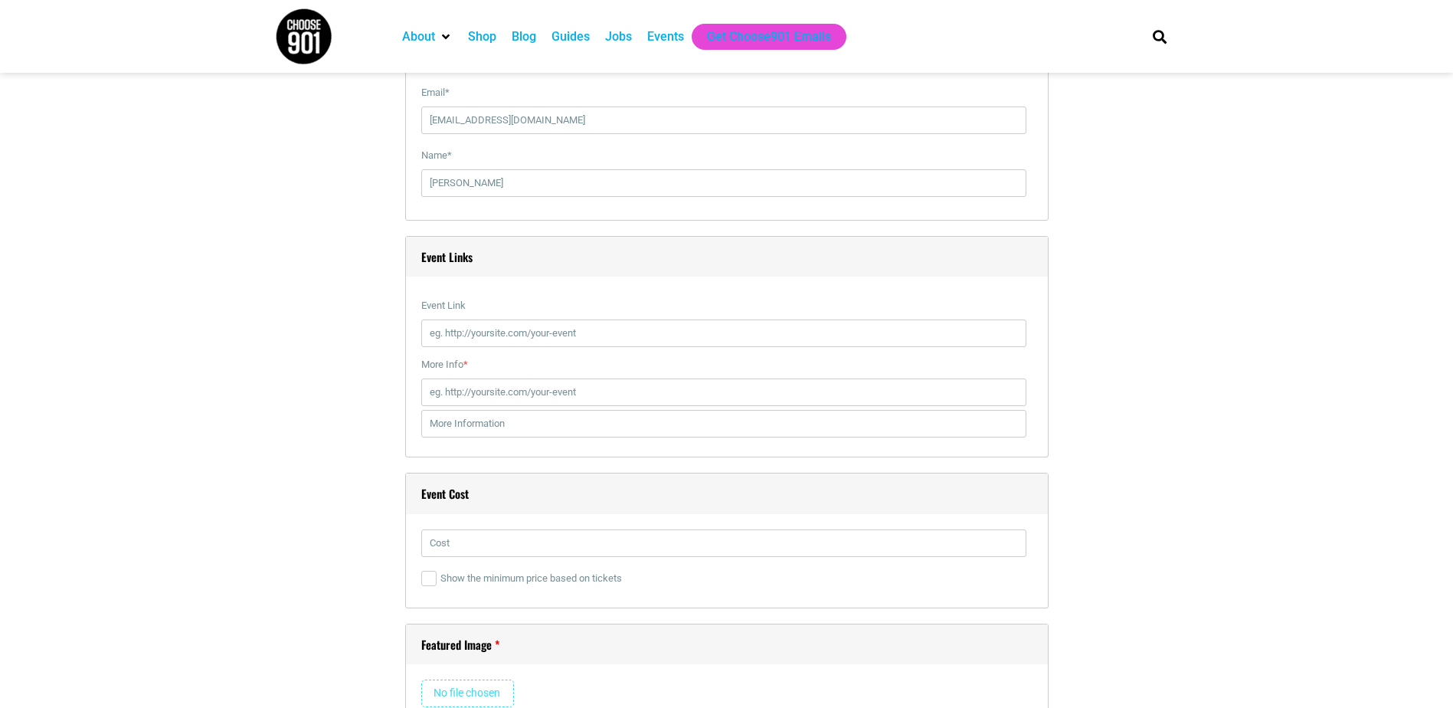
scroll to position [2543, 0]
type textarea"] "[PERSON_NAME]; [EMAIL_ADDRESS][DOMAIN_NAME]"
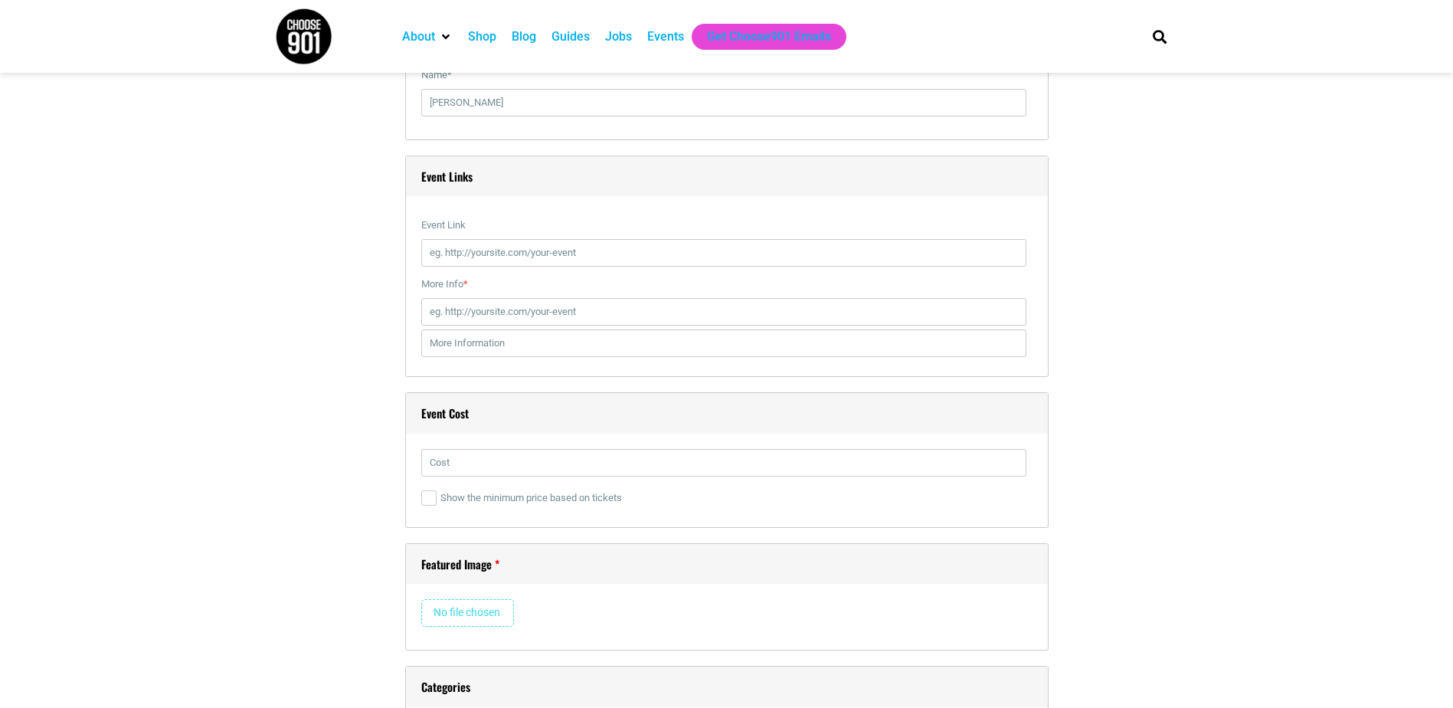
scroll to position [2741, 0]
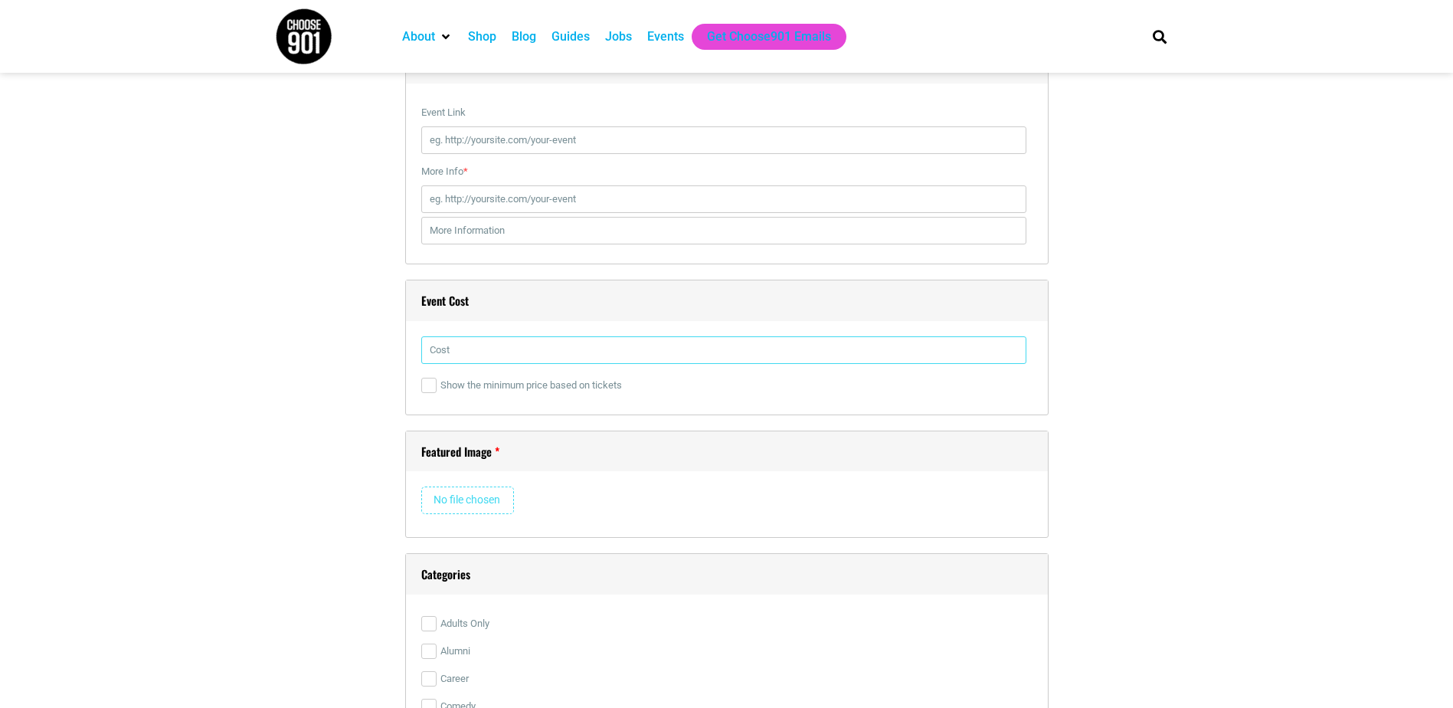
click at [931, 345] on input "text" at bounding box center [723, 350] width 605 height 28
type input "0"
click at [492, 497] on input "file" at bounding box center [467, 500] width 93 height 28
type input "C:\fakepath\Candy Coated TrunkOrTreat Flyer_FINAL_edited.png"
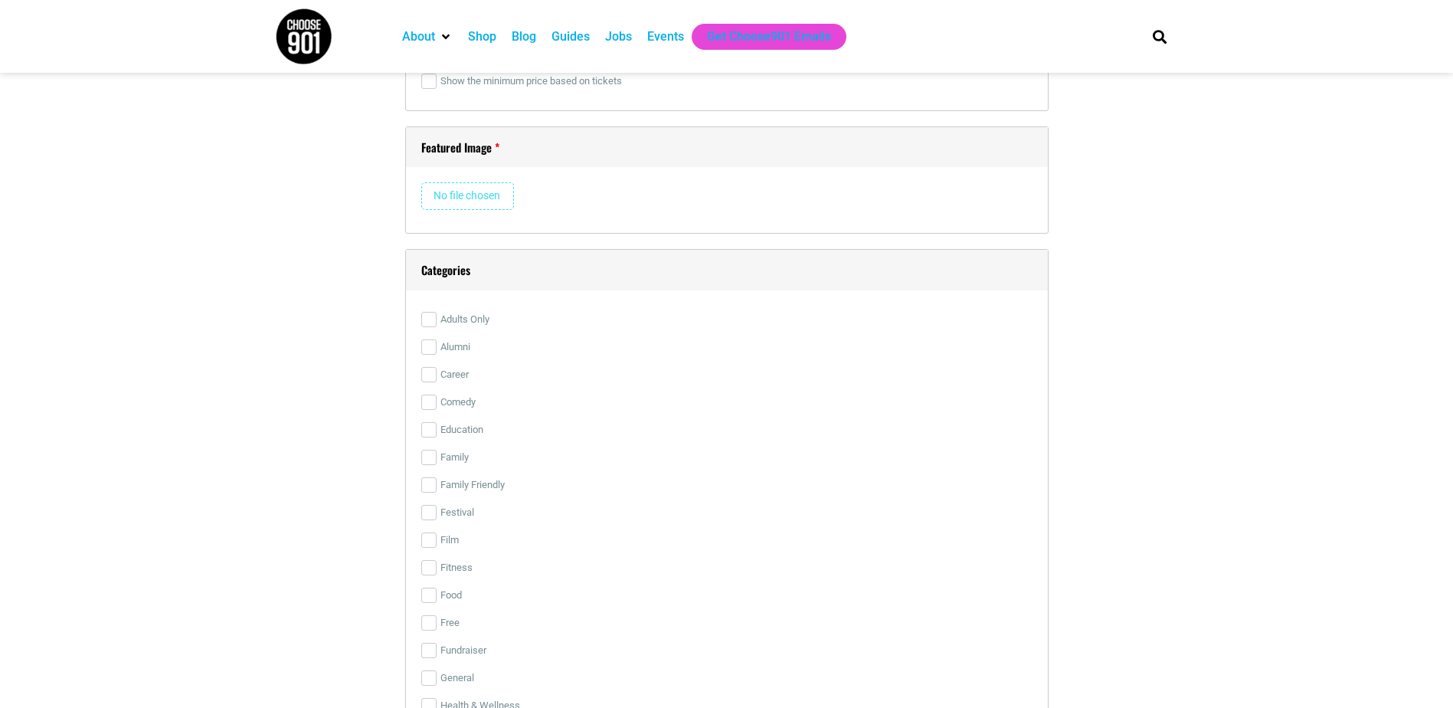
scroll to position [3067, 0]
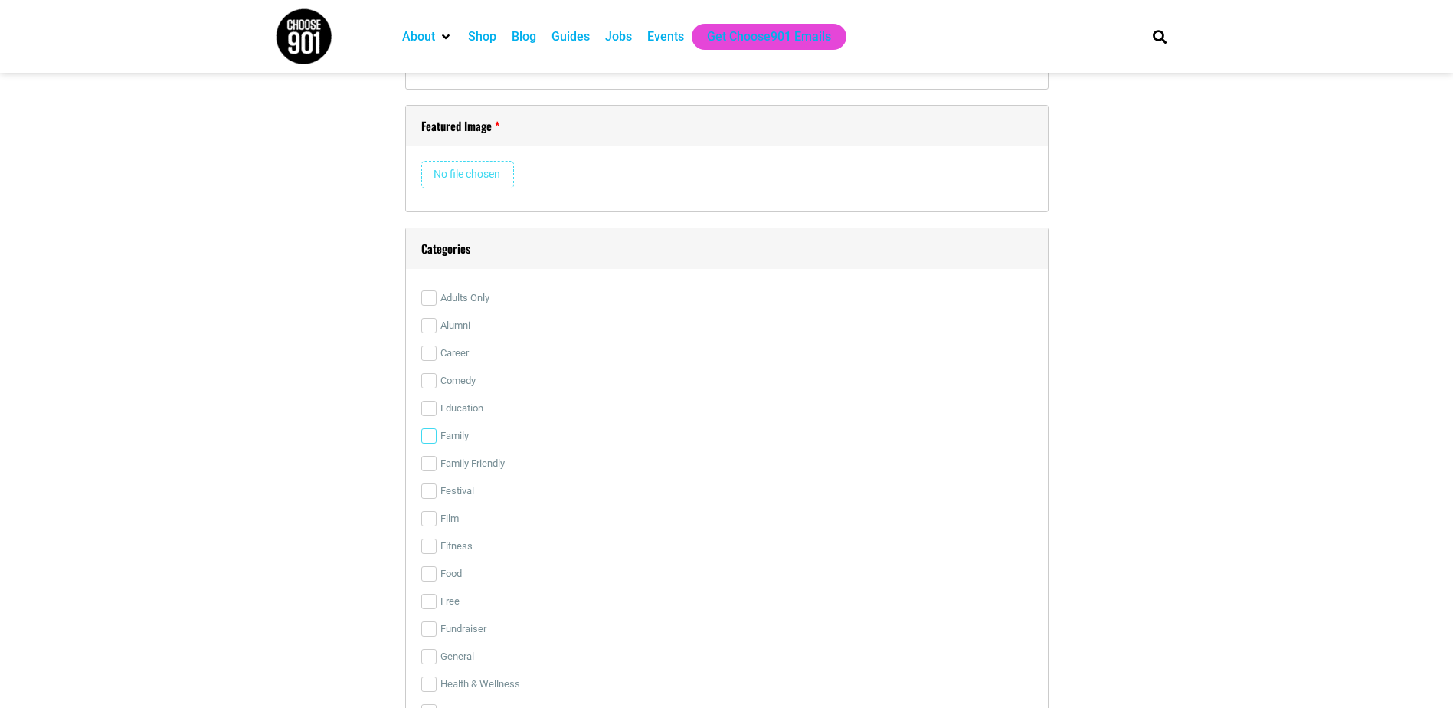
click at [425, 433] on input "Family" at bounding box center [428, 435] width 15 height 15
checkbox input "true"
click at [429, 471] on input "Family Friendly" at bounding box center [428, 463] width 15 height 15
checkbox input "true"
click at [427, 499] on input "Festival" at bounding box center [428, 490] width 15 height 15
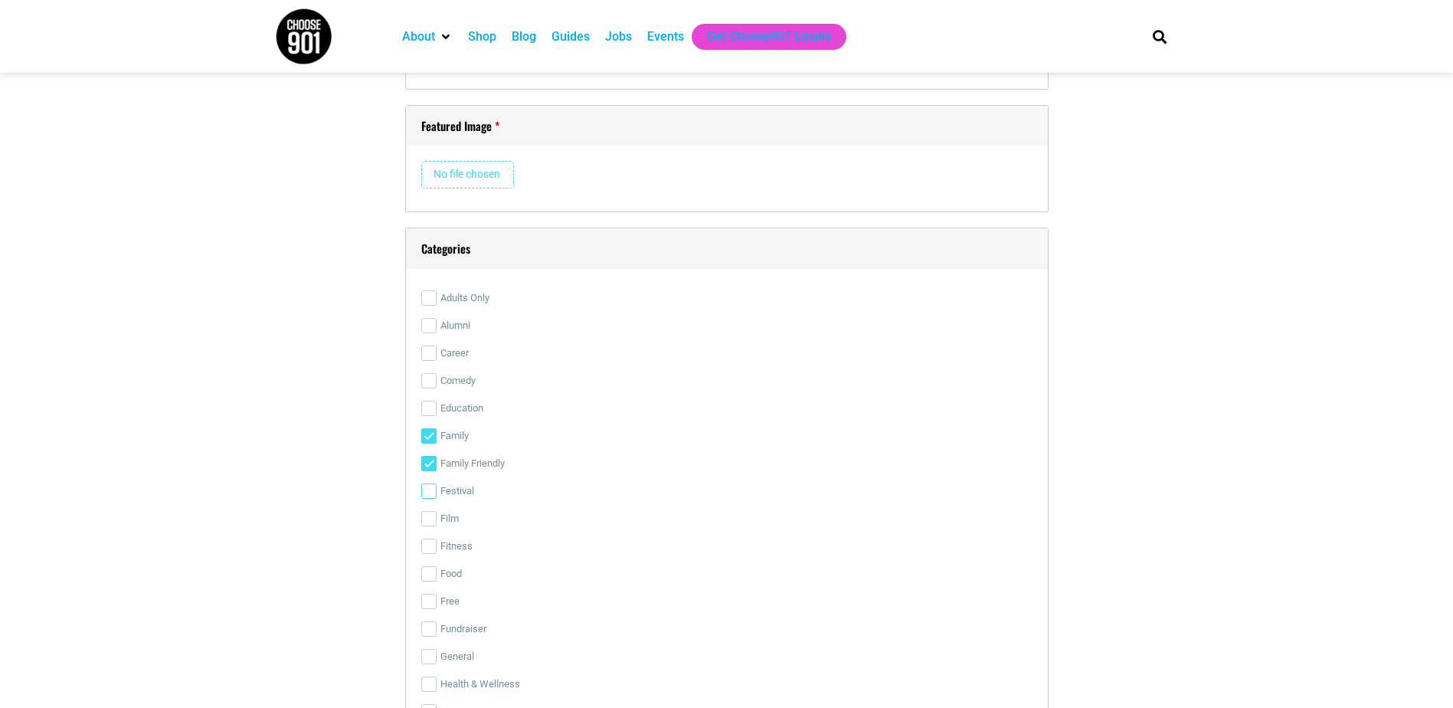
checkbox input "true"
click at [428, 609] on input "Free" at bounding box center [428, 601] width 15 height 15
checkbox input "true"
click at [428, 632] on input "Fundraiser" at bounding box center [428, 628] width 15 height 15
checkbox input "true"
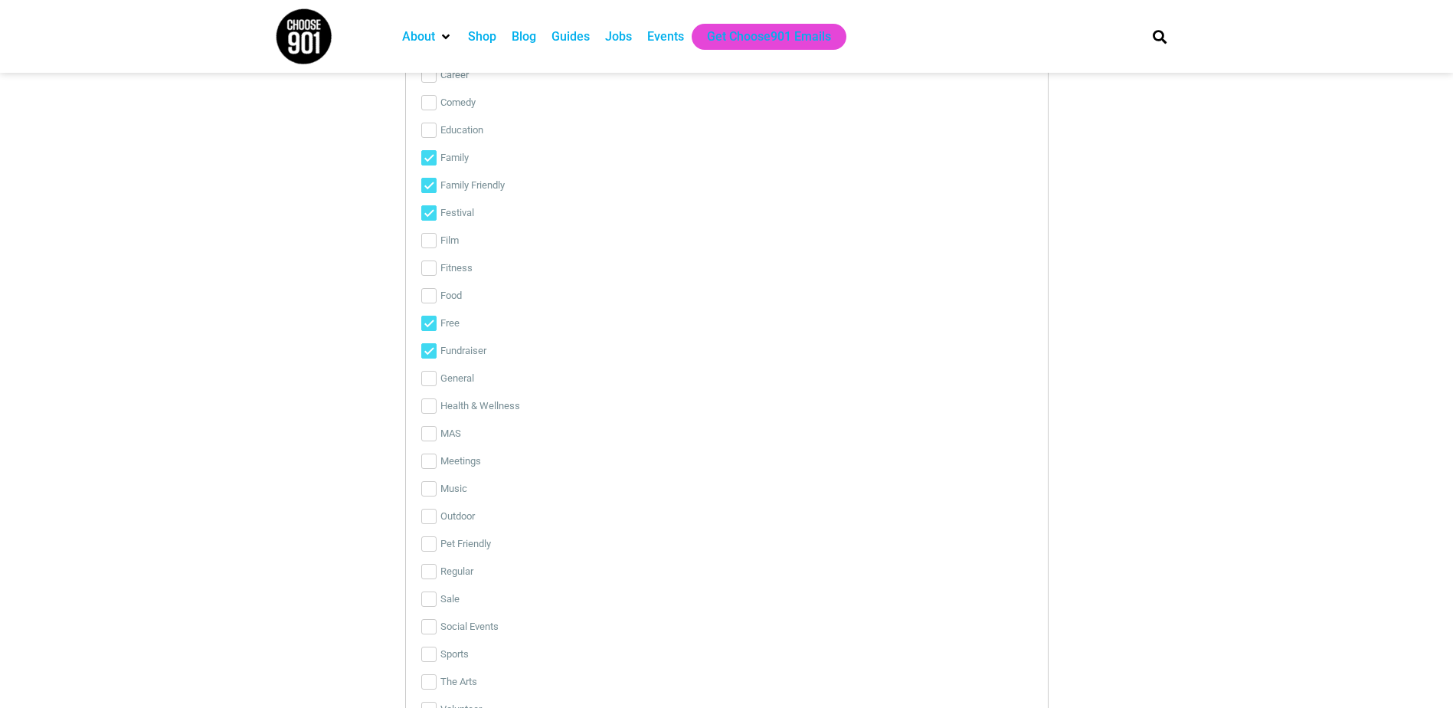
scroll to position [3350, 0]
click at [431, 508] on input "Outdoor" at bounding box center [428, 510] width 15 height 15
checkbox input "true"
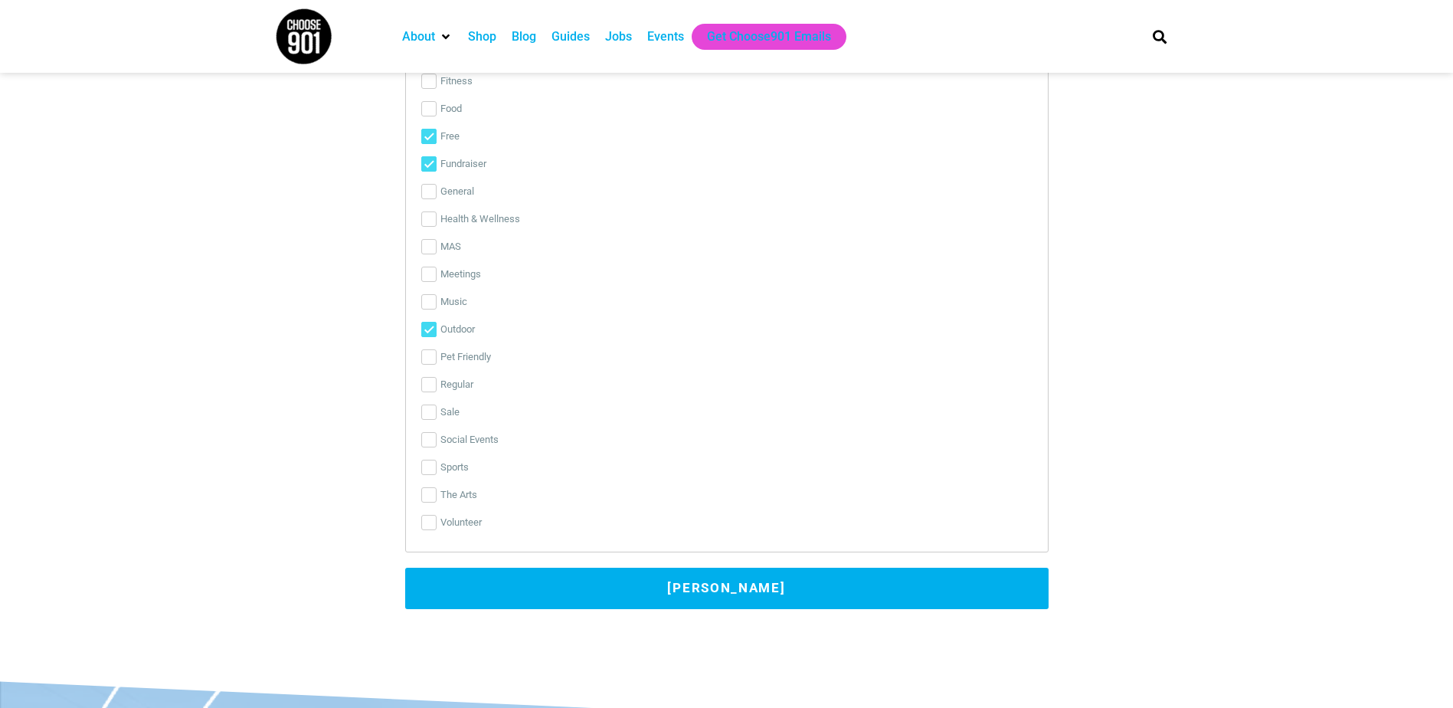
scroll to position [3515, 0]
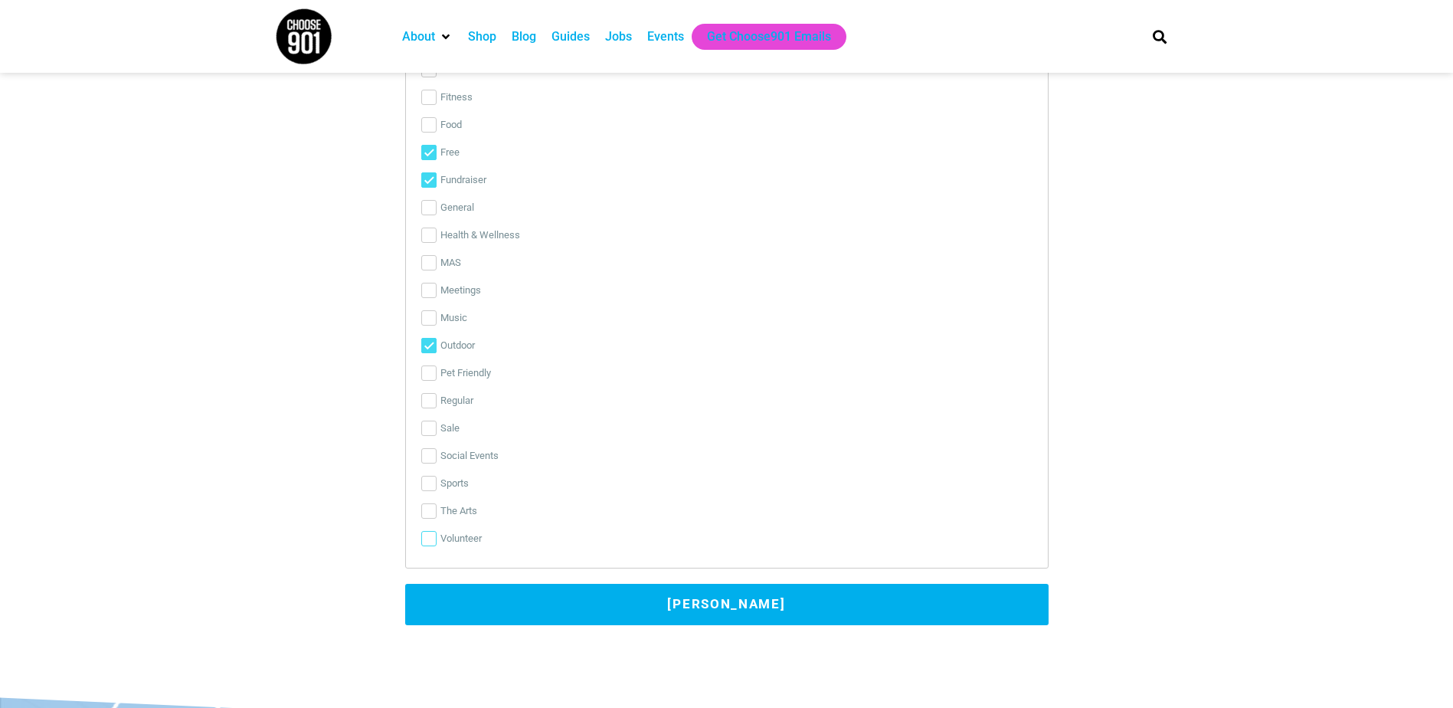
click at [429, 541] on input "Volunteer" at bounding box center [428, 538] width 15 height 15
checkbox input "true"
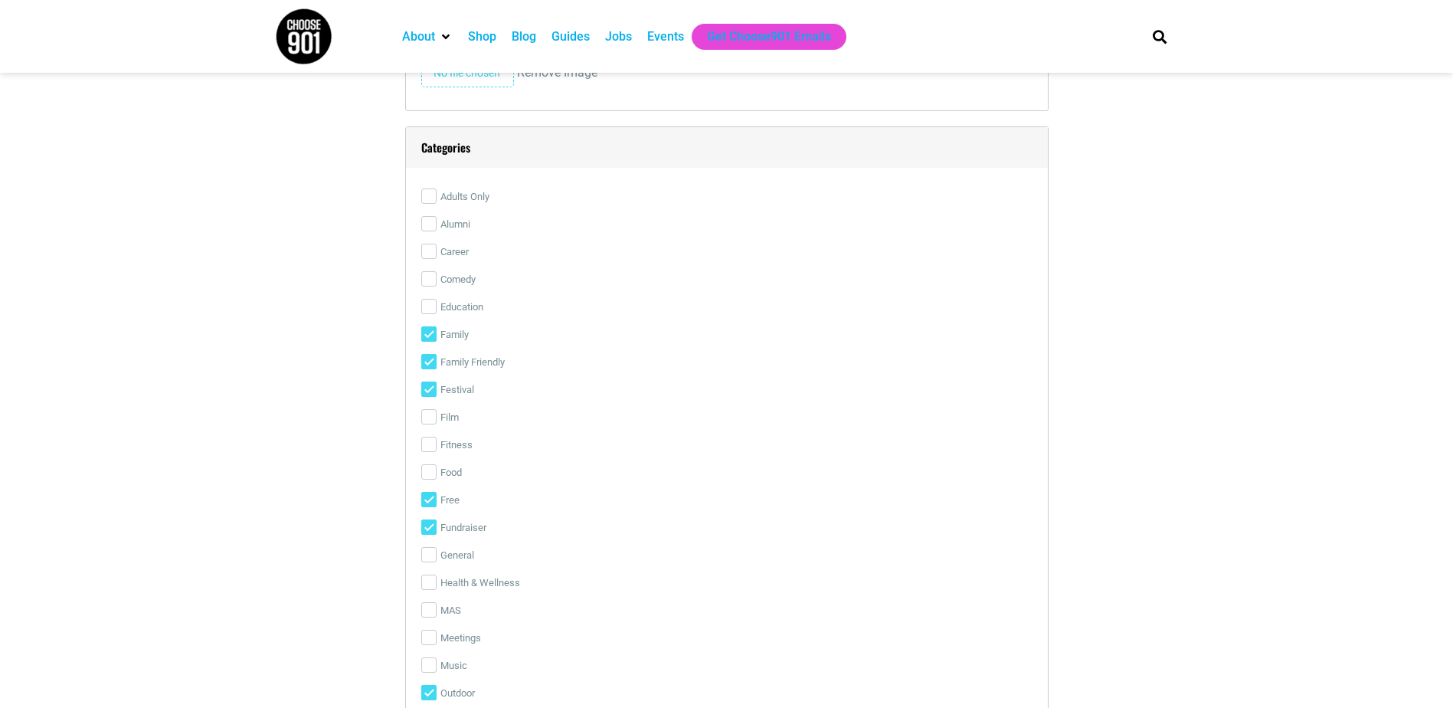
scroll to position [4760, 0]
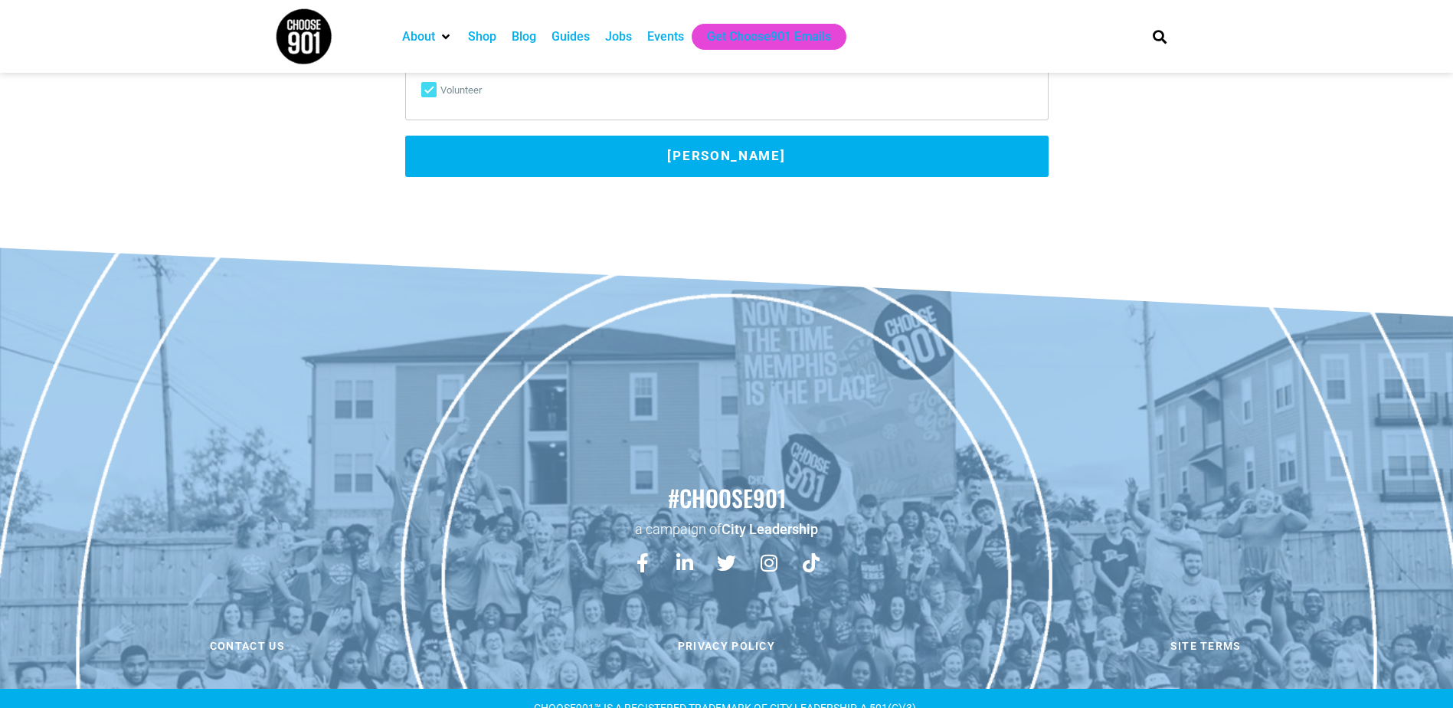
click at [771, 162] on button "[PERSON_NAME]" at bounding box center [726, 156] width 643 height 41
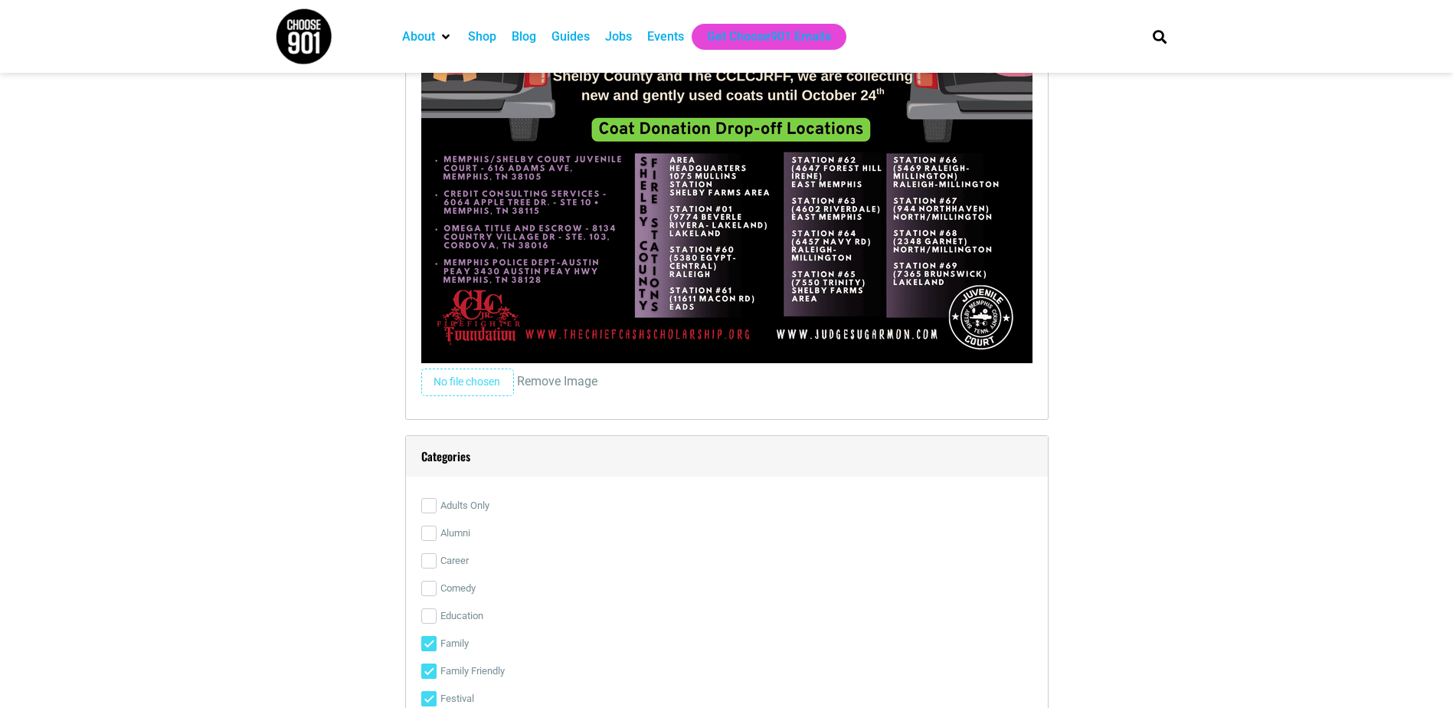
click at [771, 162] on div "User Data Email * [EMAIL_ADDRESS][DOMAIN_NAME] Name * [PERSON_NAME] Event Links…" at bounding box center [726, 70] width 643 height 2310
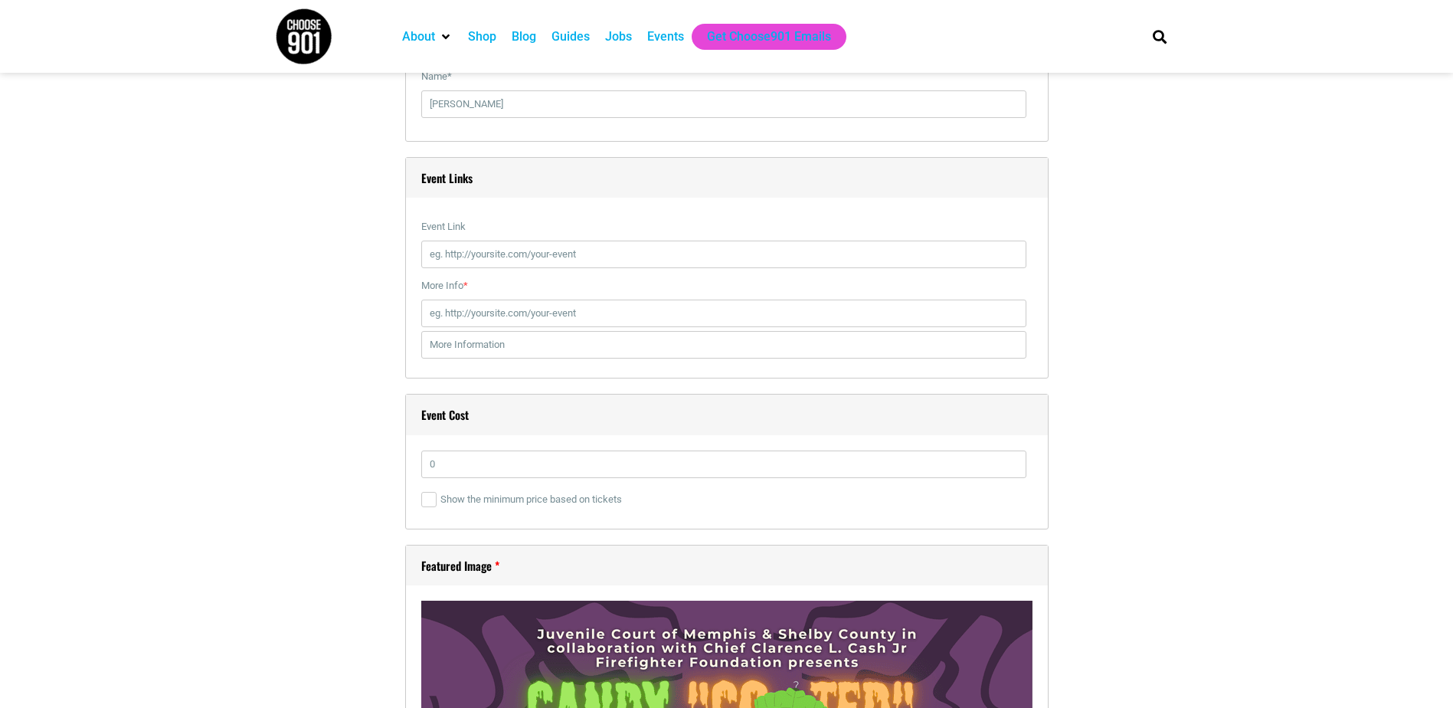
scroll to position [2588, 0]
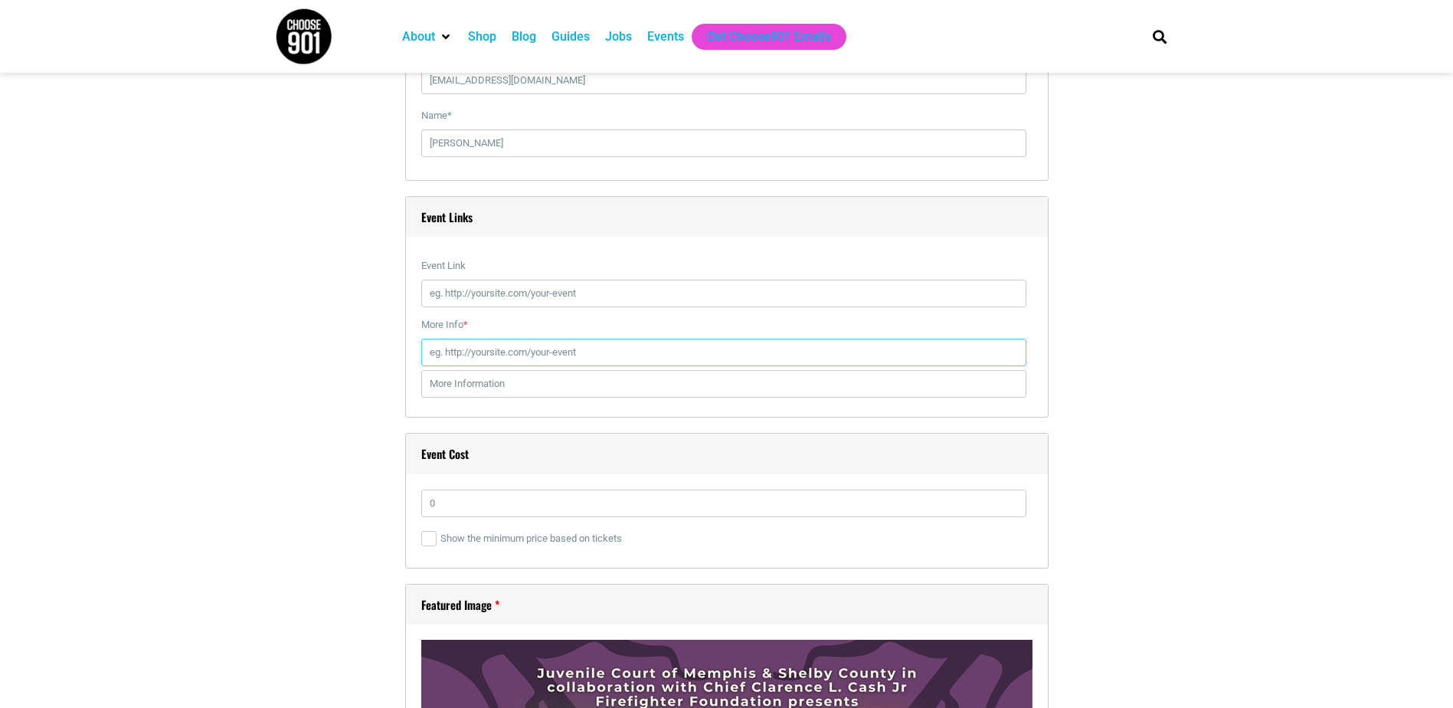
click at [564, 352] on input "More Info *" at bounding box center [723, 353] width 605 height 28
paste input "[URL][DOMAIN_NAME][DOMAIN_NAME]"
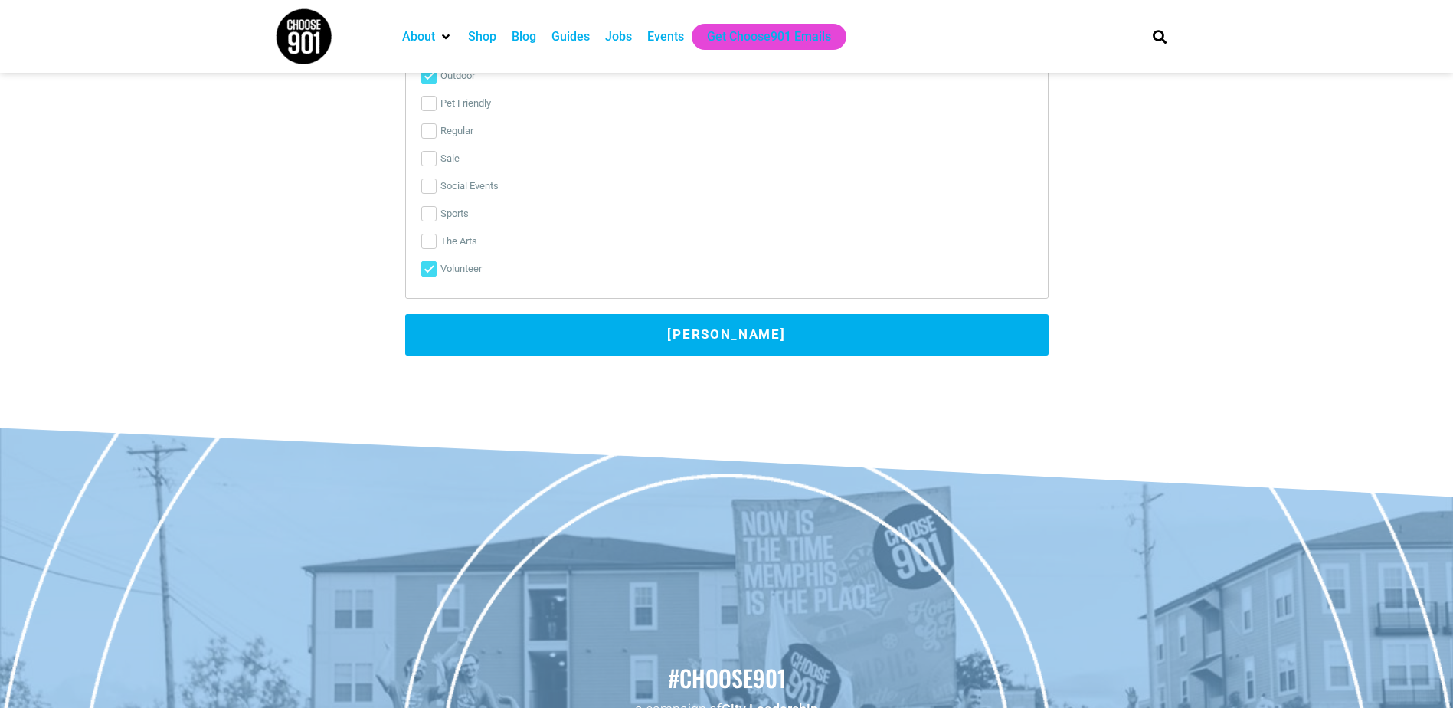
scroll to position [4588, 0]
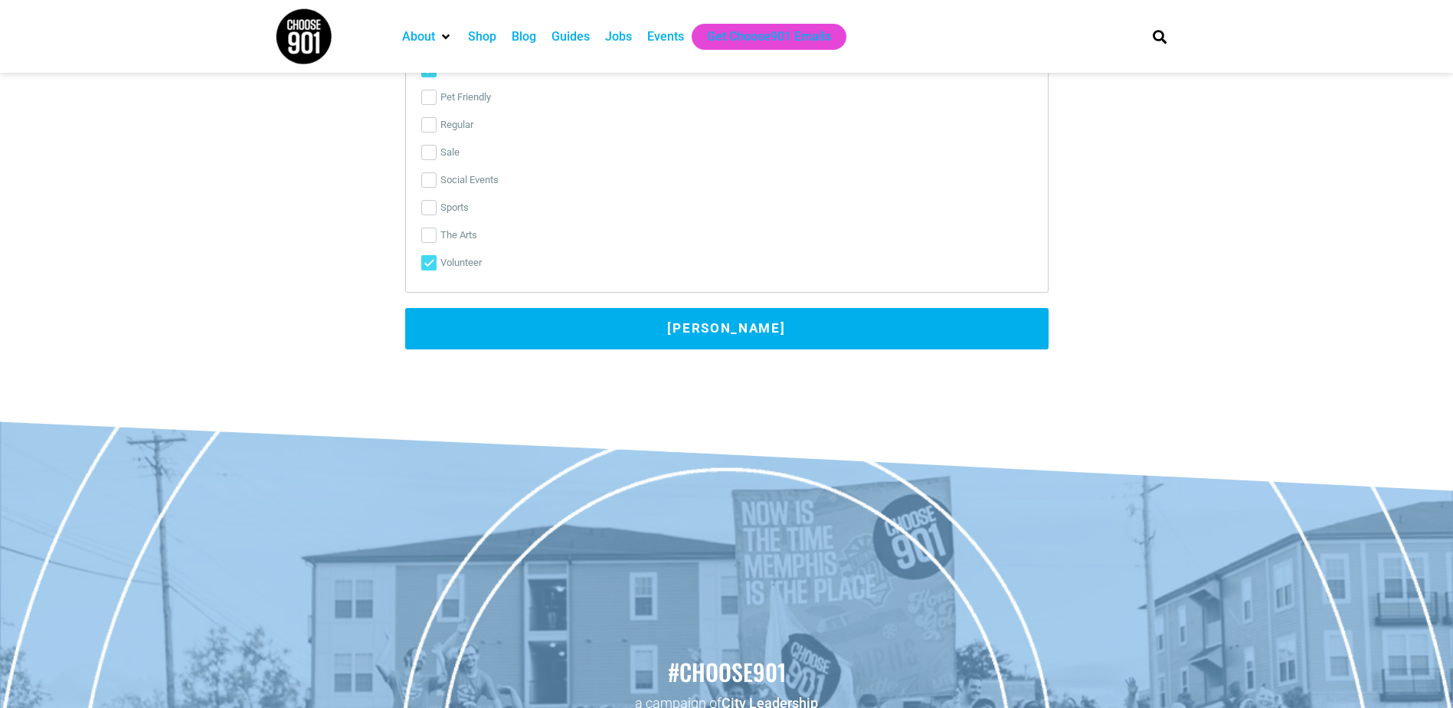
type input "[URL][DOMAIN_NAME][DOMAIN_NAME]"
click at [944, 326] on button "[PERSON_NAME]" at bounding box center [726, 328] width 643 height 41
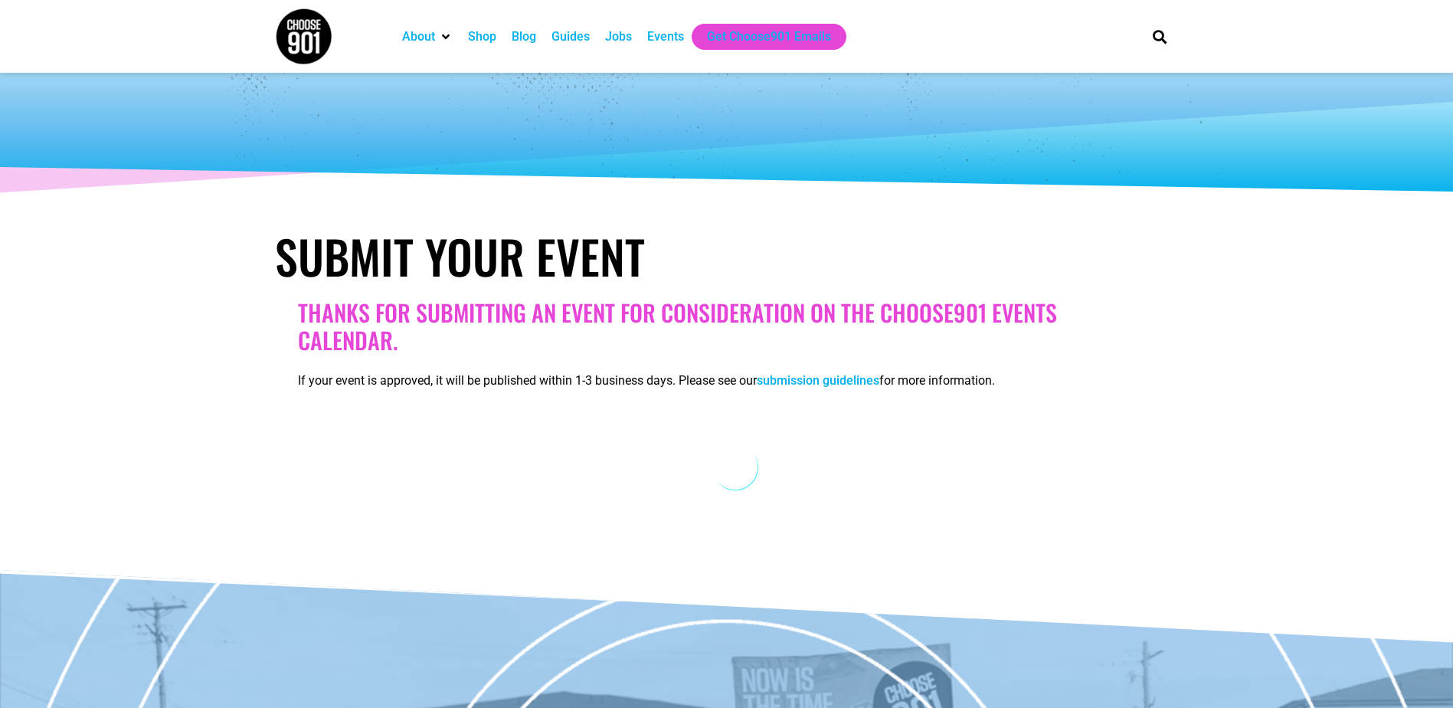
scroll to position [0, 0]
